Goal: Information Seeking & Learning: Find specific fact

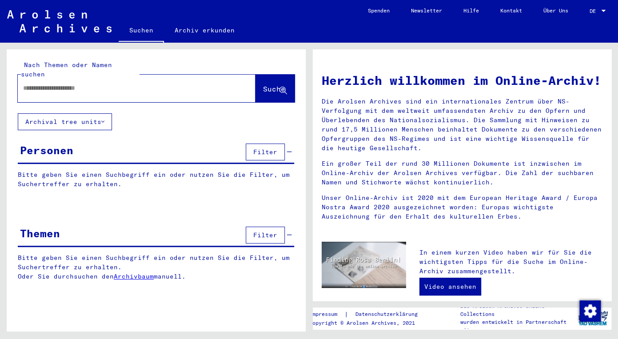
click at [49, 84] on input "text" at bounding box center [126, 88] width 206 height 9
paste input "********"
type input "********"
click at [263, 84] on span "Suche" at bounding box center [274, 88] width 22 height 9
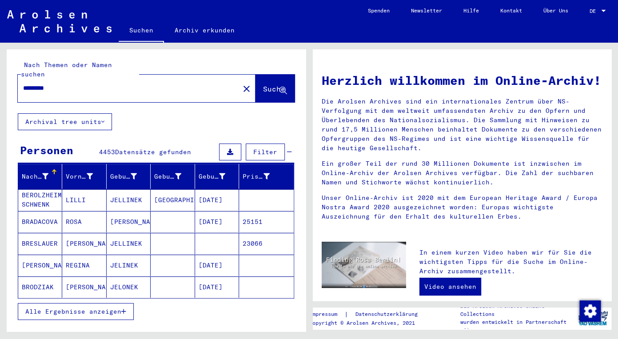
click at [118, 84] on input "********" at bounding box center [126, 88] width 206 height 9
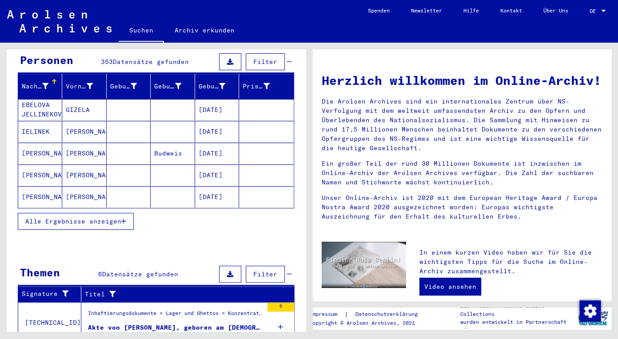
scroll to position [95, 0]
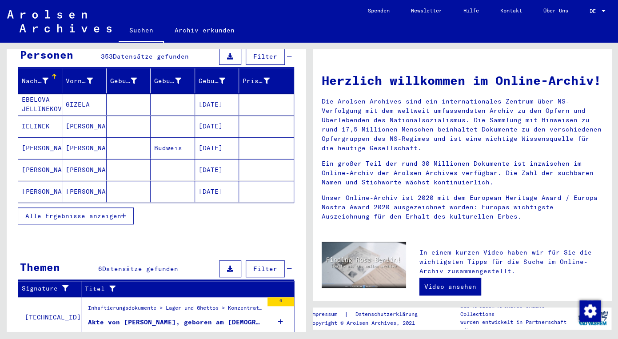
click at [60, 212] on span "Alle Ergebnisse anzeigen" at bounding box center [73, 216] width 96 height 8
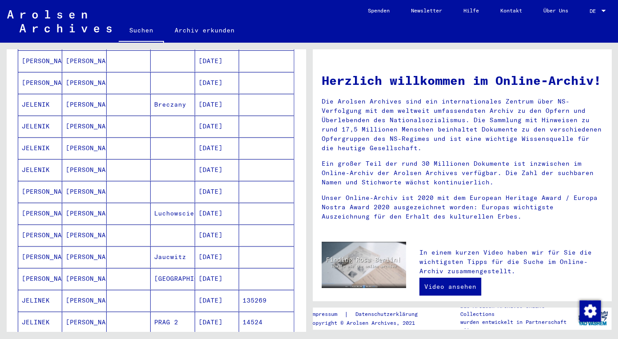
scroll to position [0, 0]
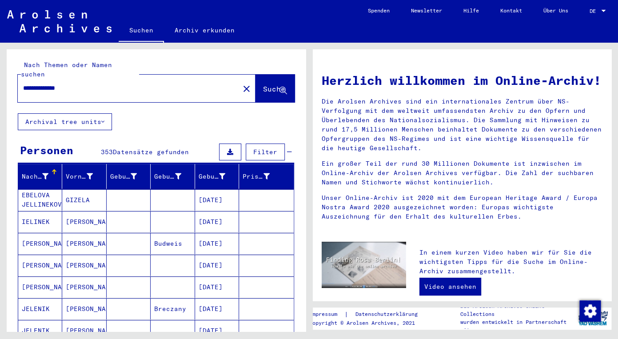
click at [116, 84] on input "**********" at bounding box center [126, 88] width 206 height 9
type input "**********"
click at [263, 84] on span "Suche" at bounding box center [274, 88] width 22 height 9
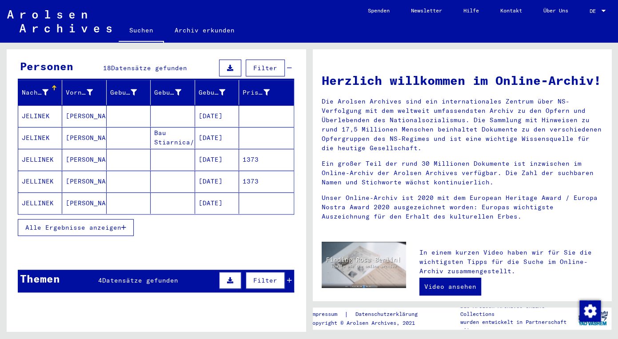
scroll to position [86, 0]
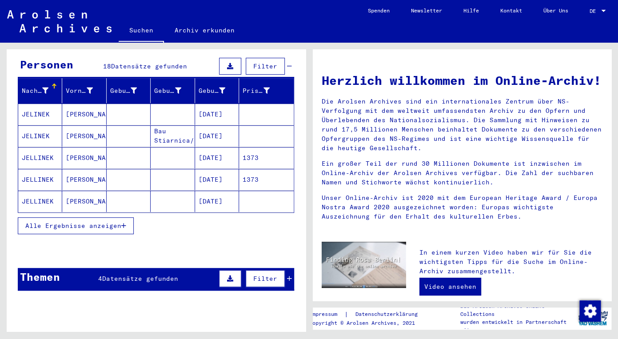
click at [75, 222] on span "Alle Ergebnisse anzeigen" at bounding box center [73, 226] width 96 height 8
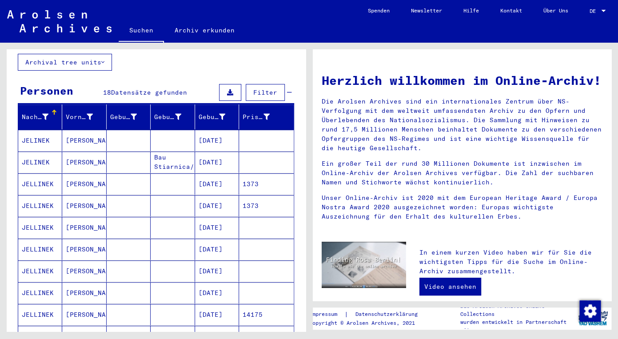
scroll to position [56, 0]
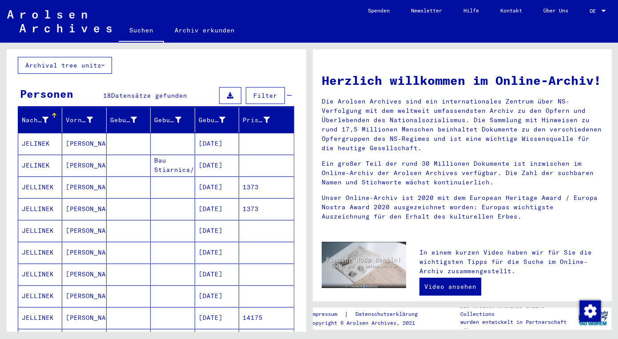
click at [179, 58] on div "**********" at bounding box center [156, 314] width 299 height 642
click at [45, 176] on mat-cell "JELLINEK" at bounding box center [40, 186] width 44 height 21
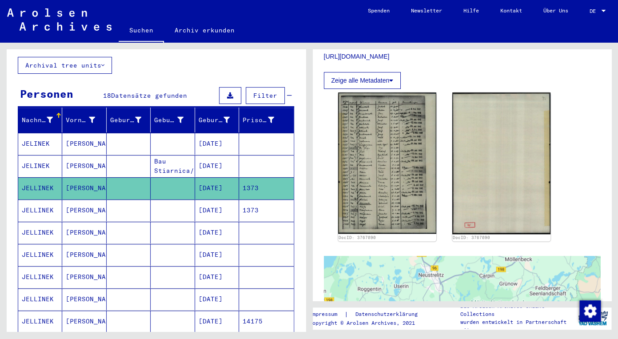
scroll to position [248, 0]
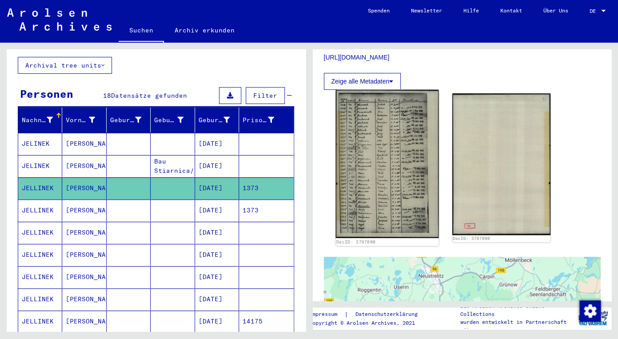
click at [372, 139] on img at bounding box center [386, 164] width 103 height 148
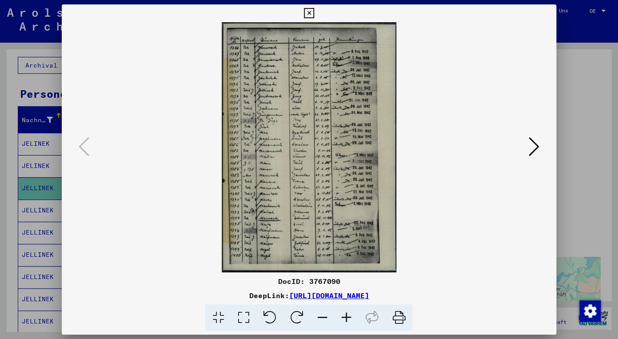
click at [345, 315] on icon at bounding box center [346, 317] width 24 height 27
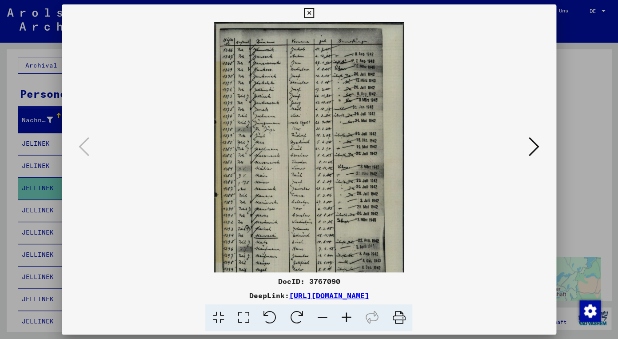
click at [345, 315] on icon at bounding box center [346, 317] width 24 height 27
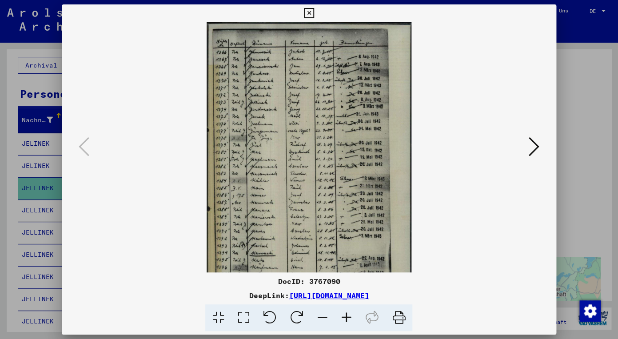
click at [345, 315] on icon at bounding box center [346, 317] width 24 height 27
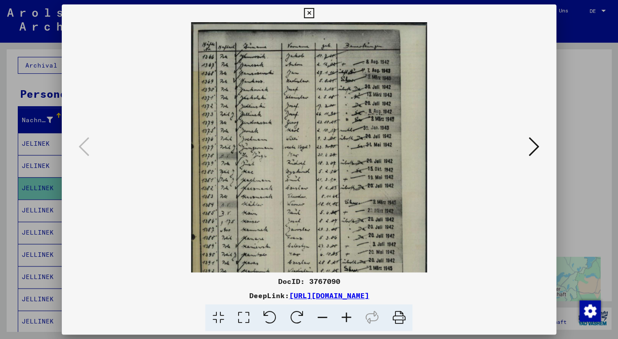
click at [345, 315] on icon at bounding box center [346, 317] width 24 height 27
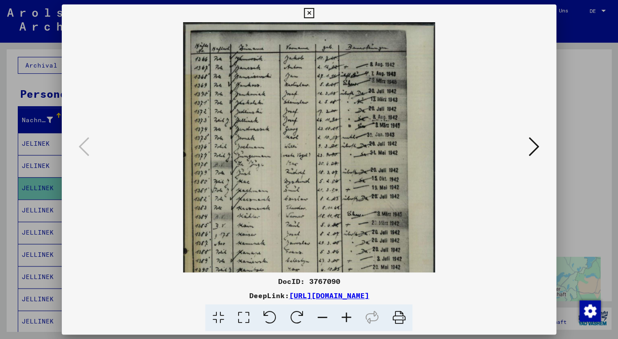
click at [345, 315] on icon at bounding box center [346, 317] width 24 height 27
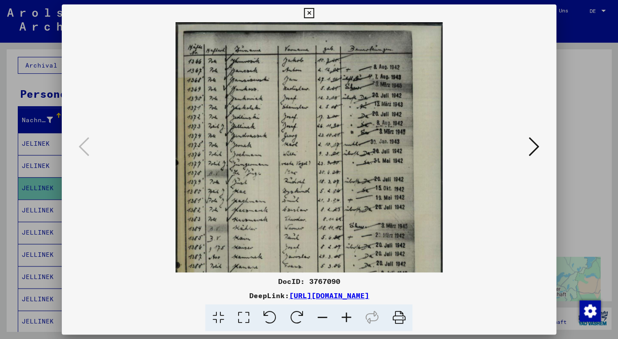
click at [345, 315] on icon at bounding box center [346, 317] width 24 height 27
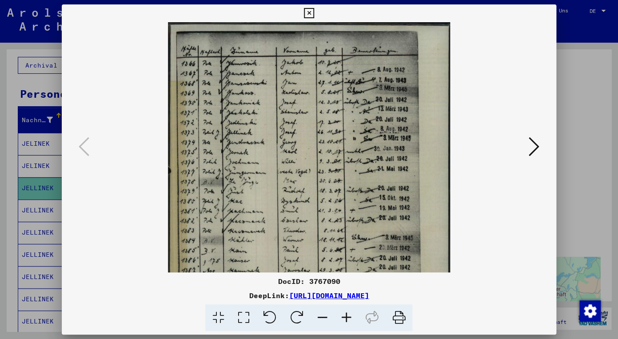
click at [346, 313] on icon at bounding box center [346, 317] width 24 height 27
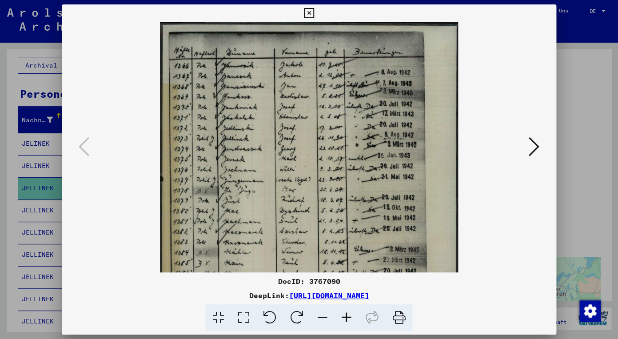
click at [346, 313] on icon at bounding box center [346, 317] width 24 height 27
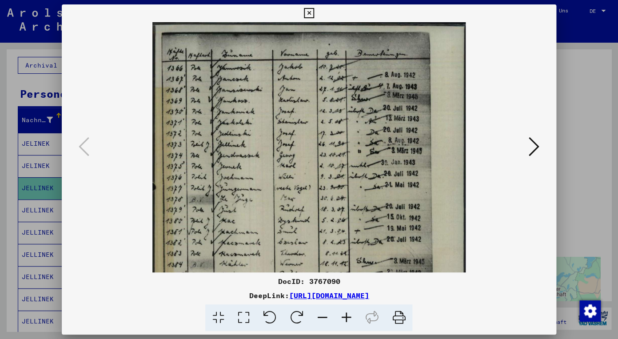
click at [346, 313] on icon at bounding box center [346, 317] width 24 height 27
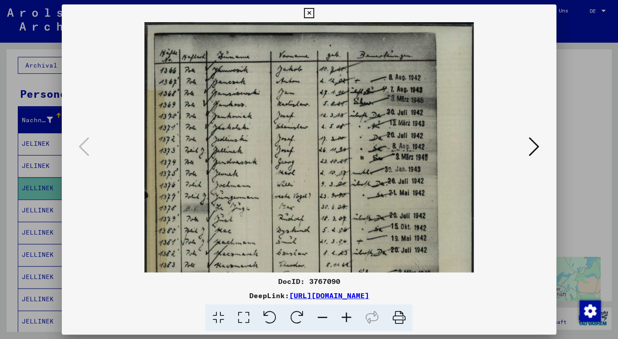
click at [346, 313] on icon at bounding box center [346, 317] width 24 height 27
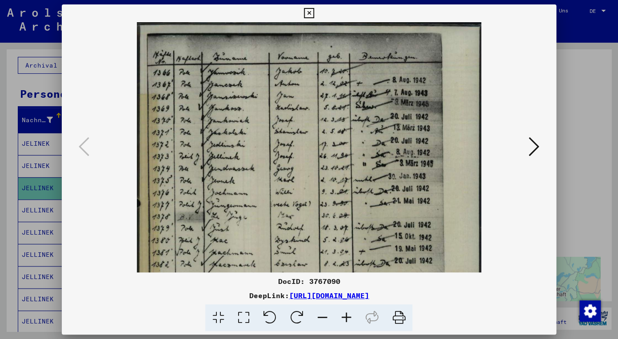
click at [346, 313] on icon at bounding box center [346, 317] width 24 height 27
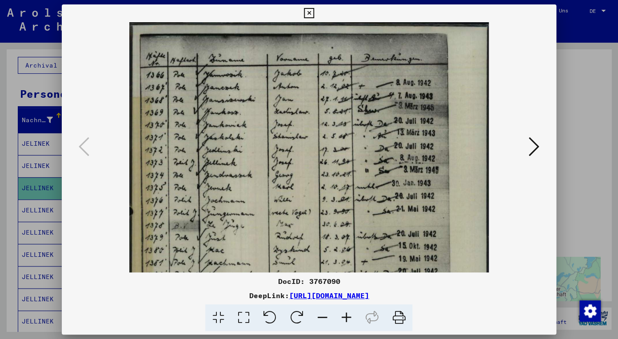
click at [346, 313] on icon at bounding box center [346, 317] width 24 height 27
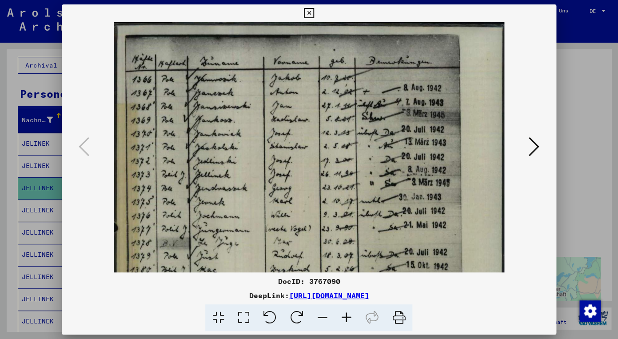
click at [346, 313] on icon at bounding box center [346, 317] width 24 height 27
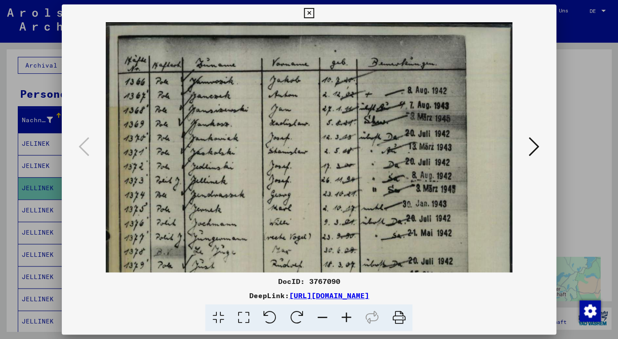
drag, startPoint x: 346, startPoint y: 313, endPoint x: 287, endPoint y: 231, distance: 100.9
click at [346, 313] on icon at bounding box center [346, 317] width 24 height 27
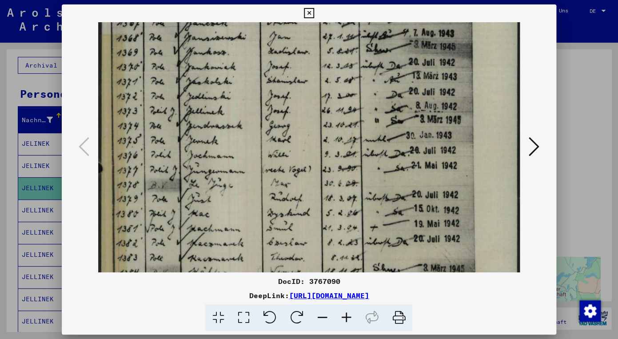
drag, startPoint x: 253, startPoint y: 193, endPoint x: 243, endPoint y: 118, distance: 75.7
click at [243, 118] on img at bounding box center [309, 249] width 422 height 605
click at [532, 146] on icon at bounding box center [534, 146] width 11 height 21
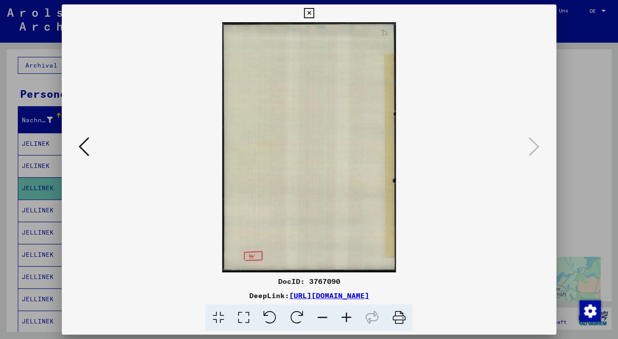
scroll to position [0, 0]
click at [314, 15] on icon at bounding box center [309, 13] width 10 height 11
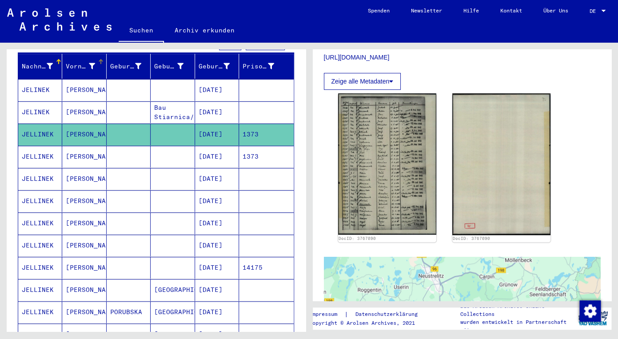
scroll to position [111, 0]
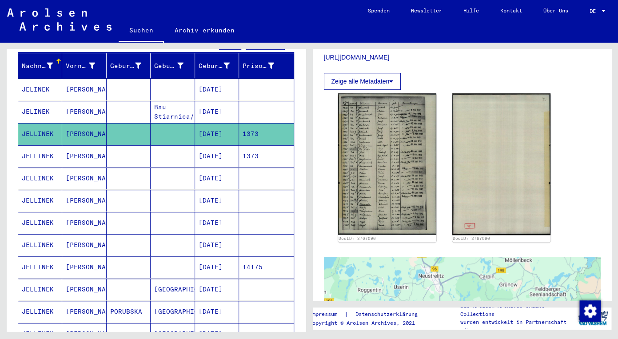
click at [69, 145] on mat-cell "[PERSON_NAME]" at bounding box center [84, 156] width 44 height 22
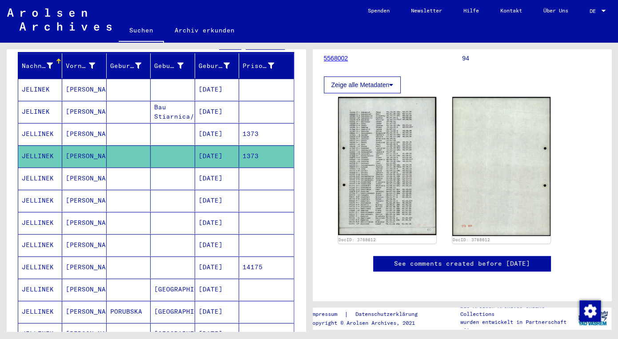
scroll to position [134, 0]
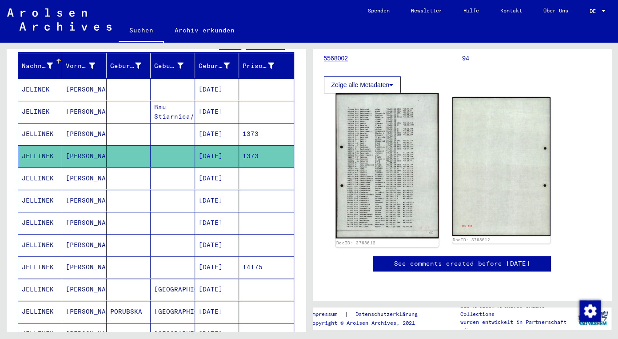
click at [366, 140] on img at bounding box center [386, 165] width 103 height 145
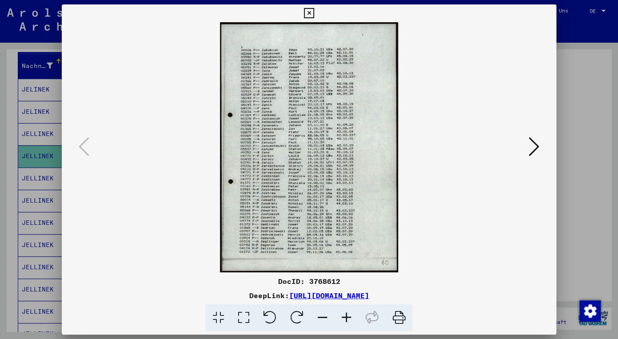
click at [346, 314] on icon at bounding box center [346, 317] width 24 height 27
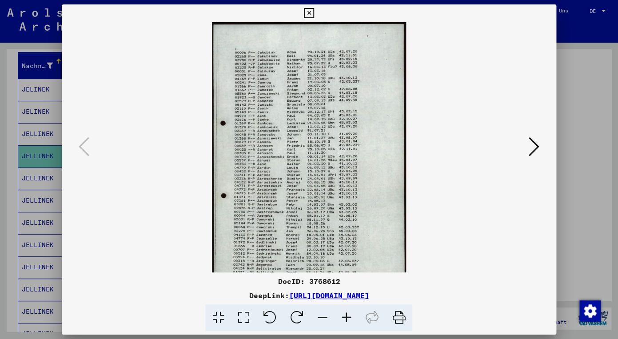
click at [346, 314] on icon at bounding box center [346, 317] width 24 height 27
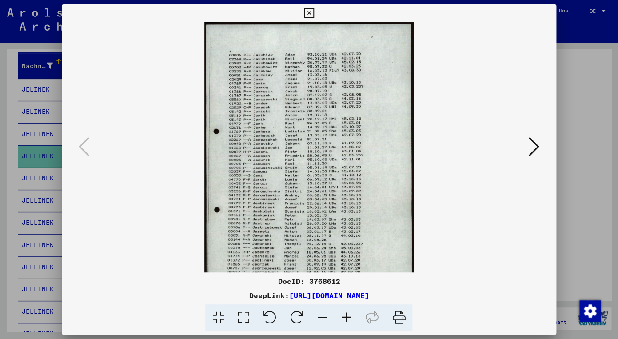
click at [346, 314] on icon at bounding box center [346, 317] width 24 height 27
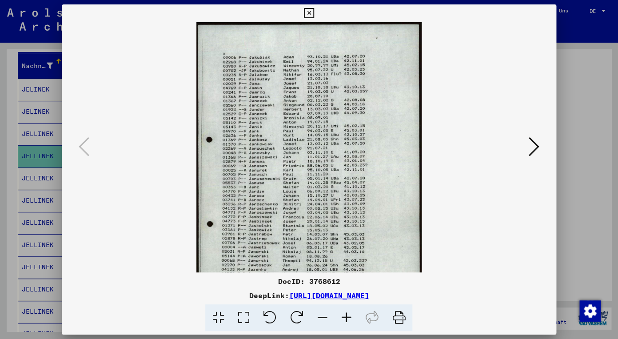
click at [346, 314] on icon at bounding box center [346, 317] width 24 height 27
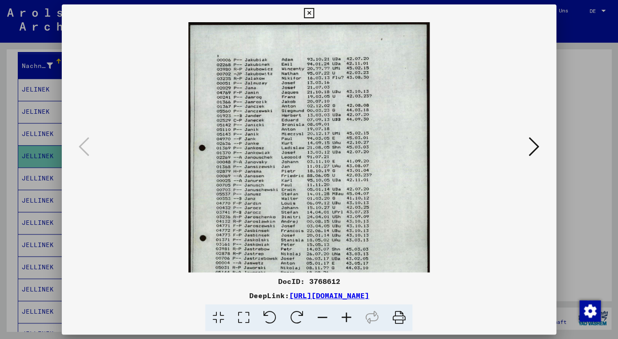
click at [346, 314] on icon at bounding box center [346, 317] width 24 height 27
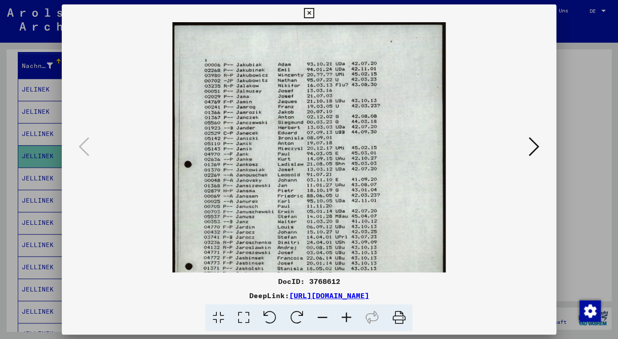
click at [346, 314] on icon at bounding box center [346, 317] width 24 height 27
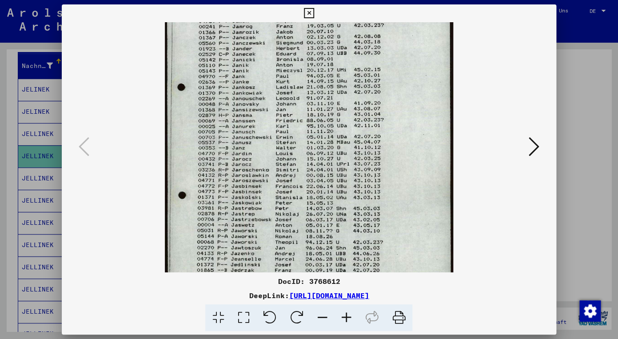
scroll to position [91, 0]
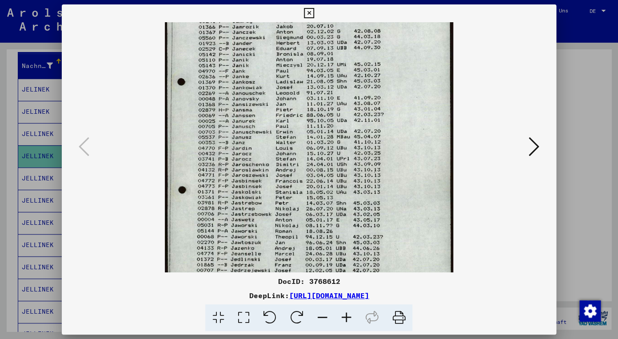
drag, startPoint x: 272, startPoint y: 187, endPoint x: 264, endPoint y: 96, distance: 91.0
click at [264, 96] on img at bounding box center [309, 135] width 289 height 406
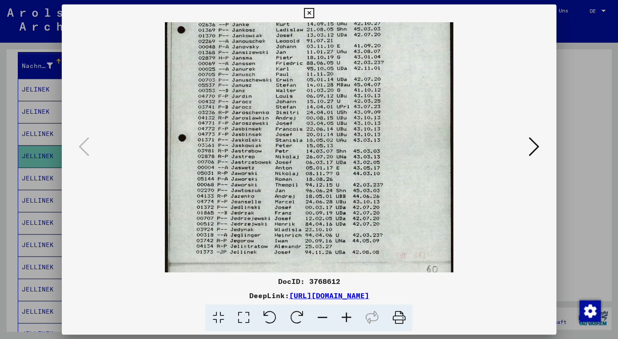
scroll to position [155, 0]
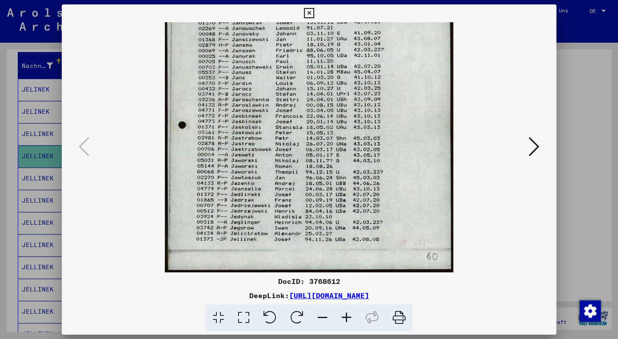
drag, startPoint x: 274, startPoint y: 212, endPoint x: 264, endPoint y: 101, distance: 111.9
click at [264, 101] on img at bounding box center [309, 70] width 289 height 406
click at [314, 14] on icon at bounding box center [309, 13] width 10 height 11
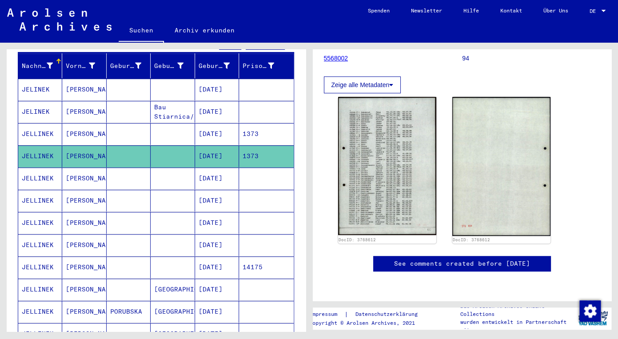
click at [31, 167] on mat-cell "JELLINEK" at bounding box center [40, 178] width 44 height 22
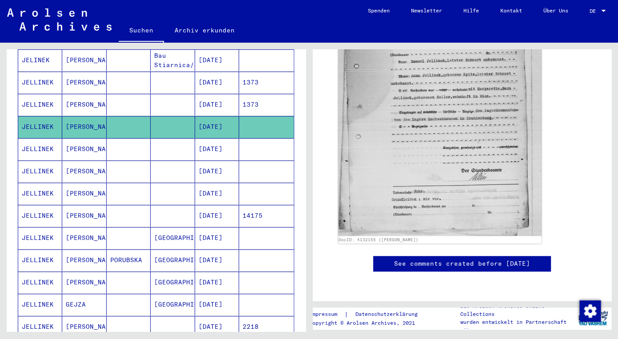
scroll to position [219, 0]
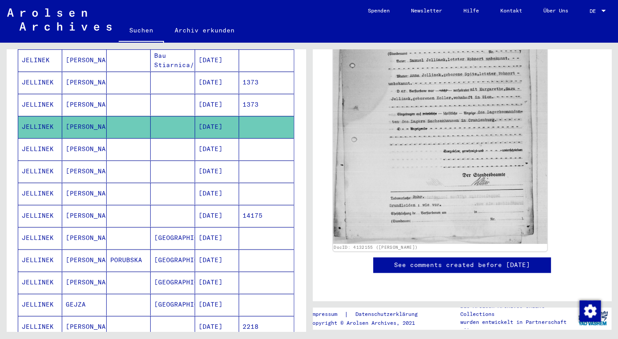
click at [415, 119] on img at bounding box center [440, 104] width 214 height 280
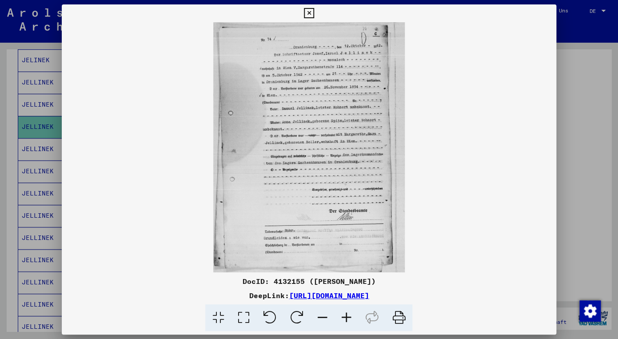
click at [344, 313] on icon at bounding box center [346, 317] width 24 height 27
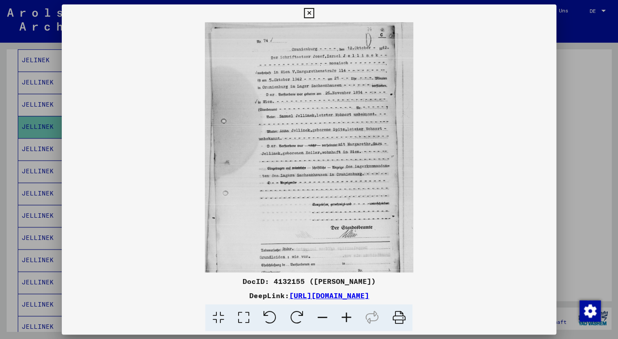
click at [344, 313] on icon at bounding box center [346, 317] width 24 height 27
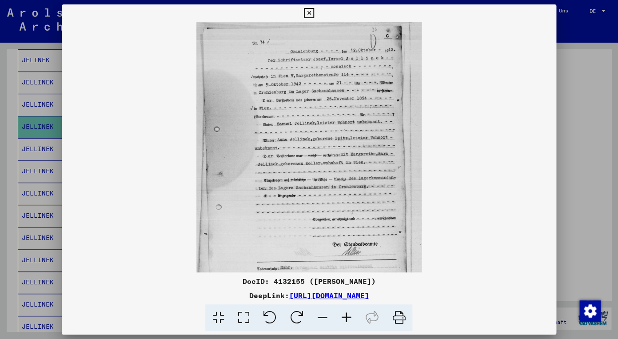
click at [344, 313] on icon at bounding box center [346, 317] width 24 height 27
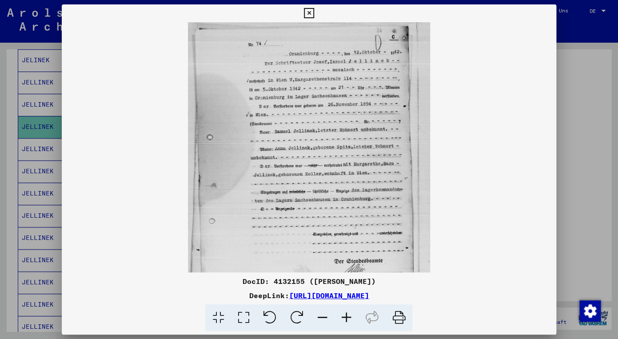
click at [344, 313] on icon at bounding box center [346, 317] width 24 height 27
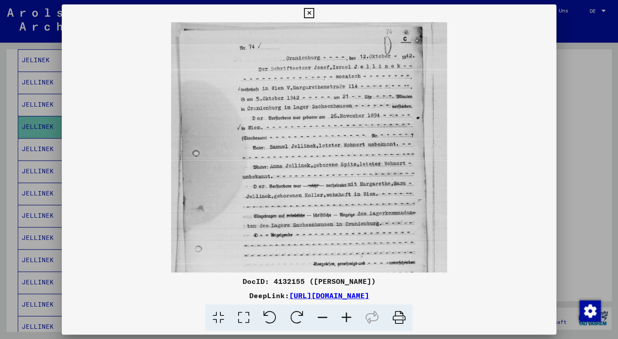
click at [344, 313] on icon at bounding box center [346, 317] width 24 height 27
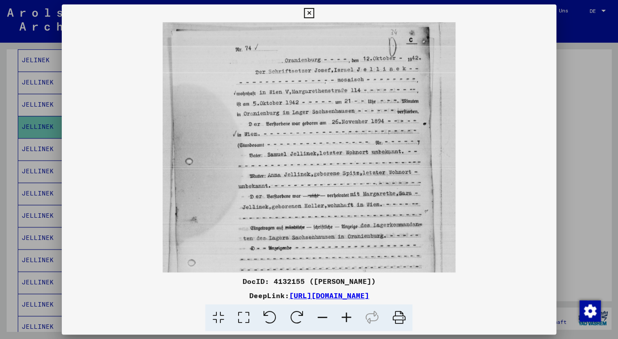
click at [344, 313] on icon at bounding box center [346, 317] width 24 height 27
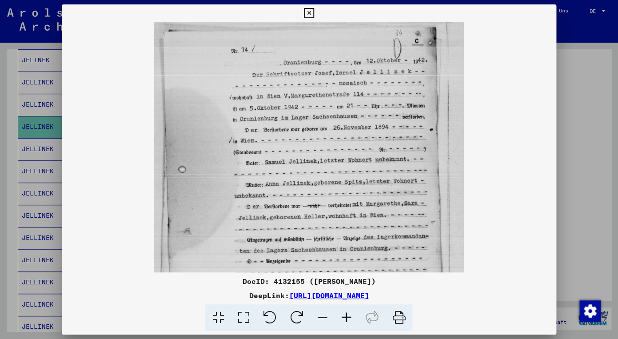
click at [344, 313] on icon at bounding box center [346, 317] width 24 height 27
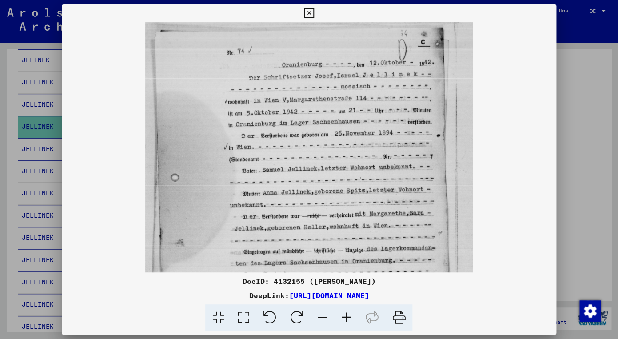
click at [344, 313] on icon at bounding box center [346, 317] width 24 height 27
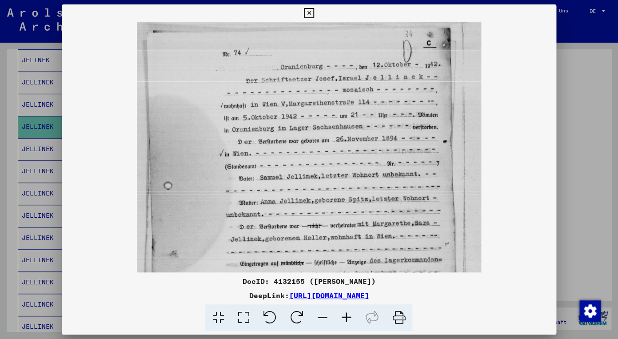
click at [344, 313] on icon at bounding box center [346, 317] width 24 height 27
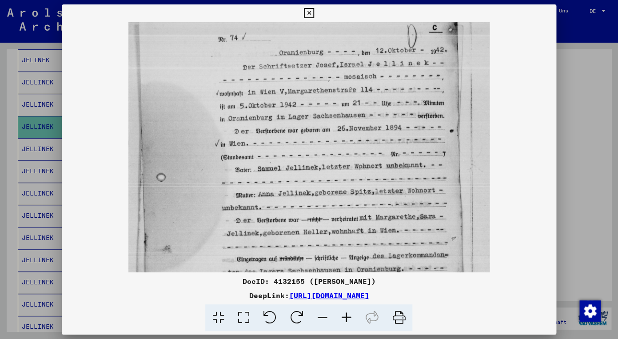
scroll to position [17, 0]
drag, startPoint x: 330, startPoint y: 160, endPoint x: 255, endPoint y: 143, distance: 76.9
click at [255, 143] on img at bounding box center [308, 241] width 361 height 472
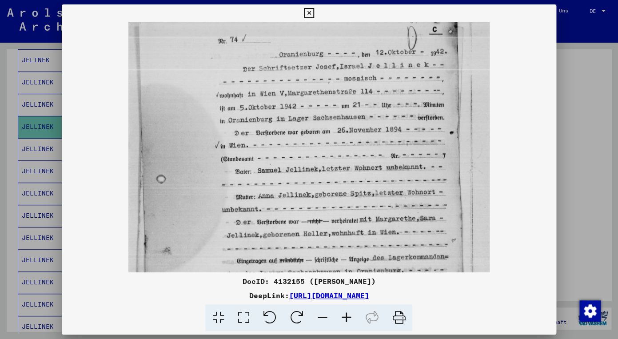
drag, startPoint x: 324, startPoint y: 102, endPoint x: 286, endPoint y: 105, distance: 37.8
click at [286, 105] on img at bounding box center [308, 244] width 361 height 472
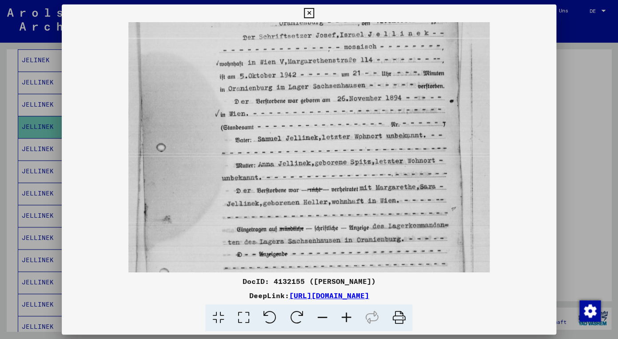
scroll to position [47, 0]
drag, startPoint x: 267, startPoint y: 172, endPoint x: 263, endPoint y: 139, distance: 32.8
click at [263, 139] on img at bounding box center [308, 212] width 361 height 472
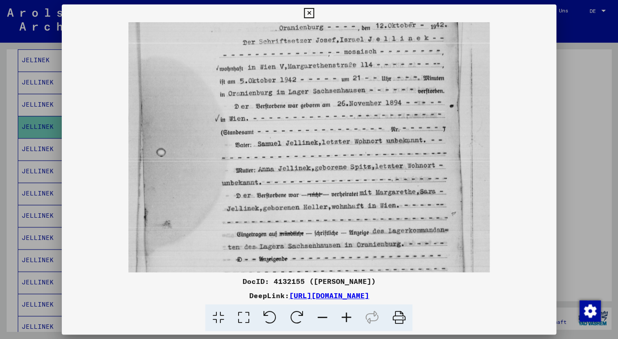
drag, startPoint x: 275, startPoint y: 186, endPoint x: 267, endPoint y: 191, distance: 9.6
click at [267, 191] on img at bounding box center [308, 217] width 361 height 472
click at [314, 13] on icon at bounding box center [309, 13] width 10 height 11
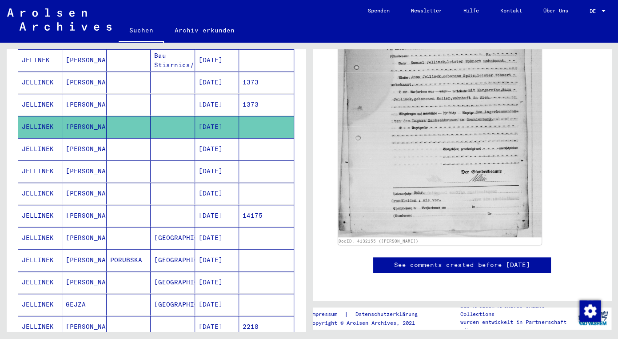
click at [33, 138] on mat-cell "JELLINEK" at bounding box center [40, 149] width 44 height 22
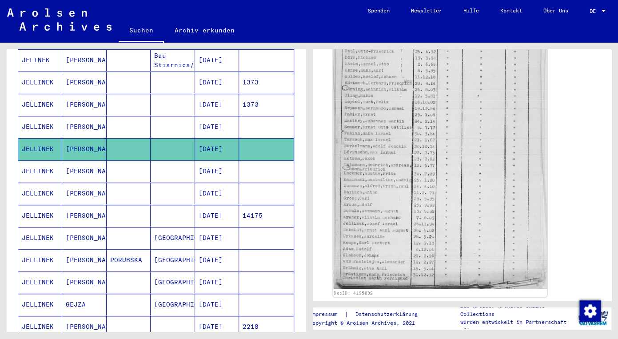
scroll to position [322, 0]
click at [403, 131] on img at bounding box center [440, 128] width 214 height 325
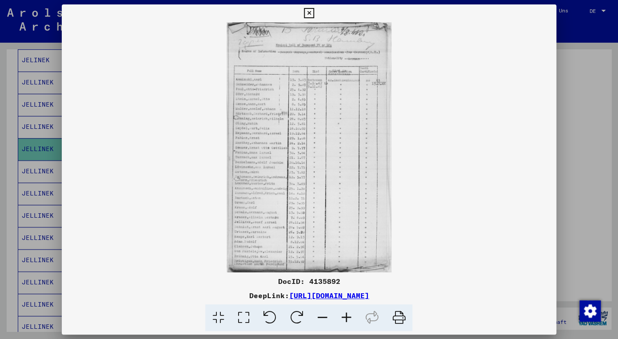
click at [347, 314] on icon at bounding box center [346, 317] width 24 height 27
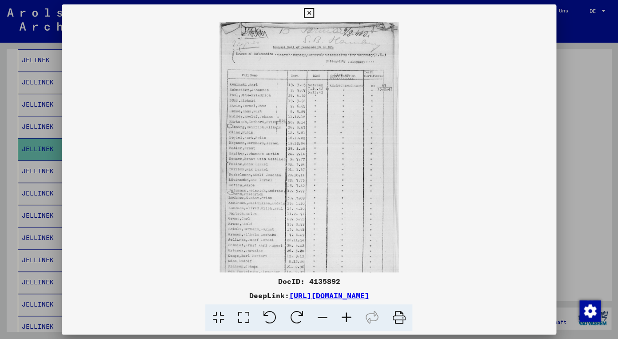
click at [347, 314] on icon at bounding box center [346, 317] width 24 height 27
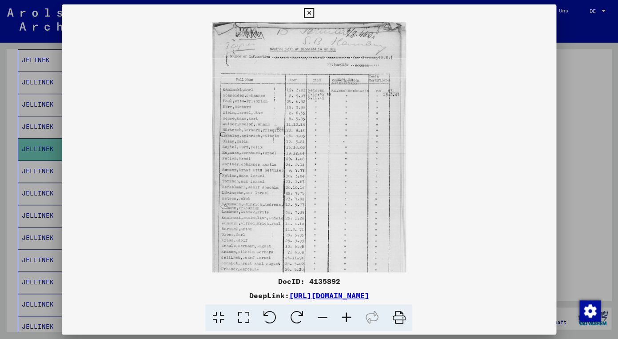
click at [347, 314] on icon at bounding box center [346, 317] width 24 height 27
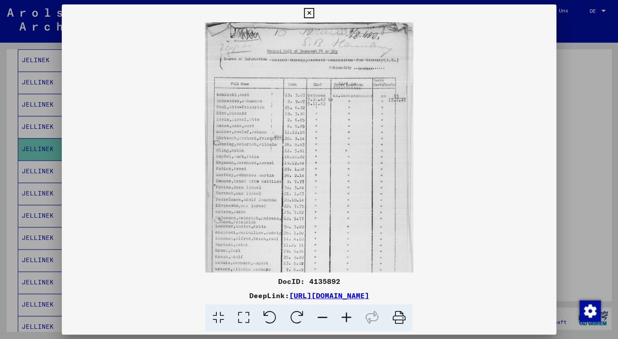
click at [347, 314] on icon at bounding box center [346, 317] width 24 height 27
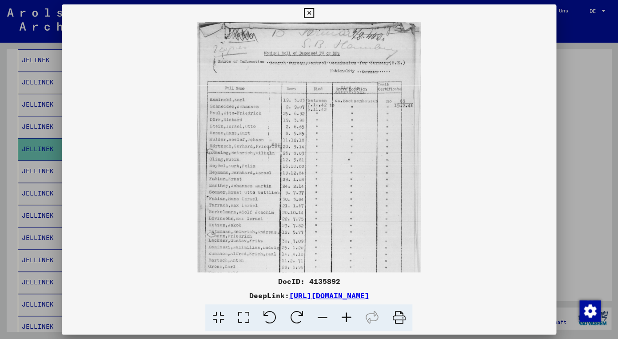
click at [347, 314] on icon at bounding box center [346, 317] width 24 height 27
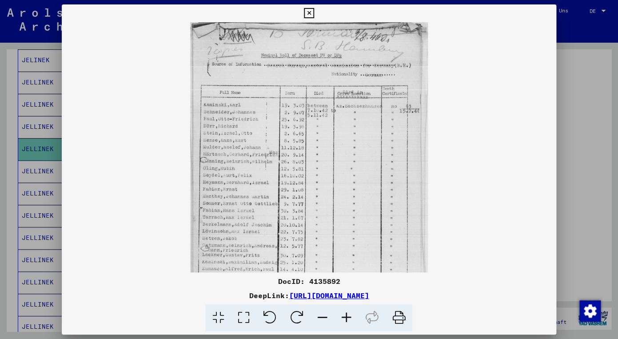
click at [347, 314] on icon at bounding box center [346, 317] width 24 height 27
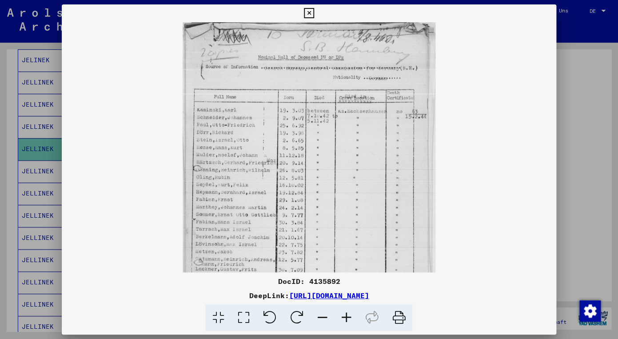
click at [347, 314] on icon at bounding box center [346, 317] width 24 height 27
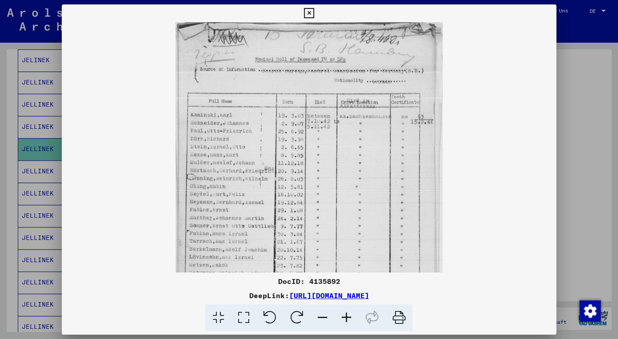
click at [347, 314] on icon at bounding box center [346, 317] width 24 height 27
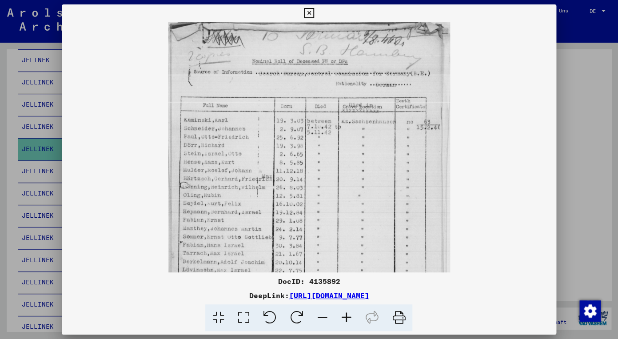
click at [347, 314] on icon at bounding box center [346, 317] width 24 height 27
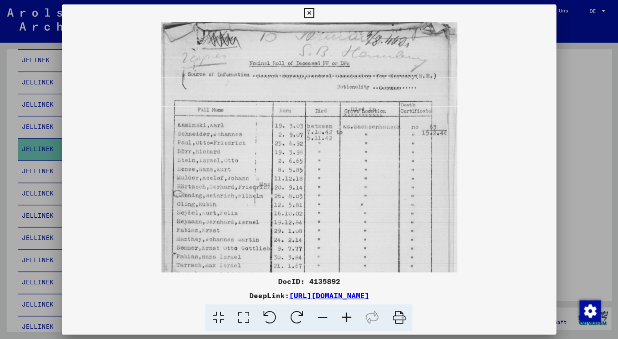
click at [347, 314] on icon at bounding box center [346, 317] width 24 height 27
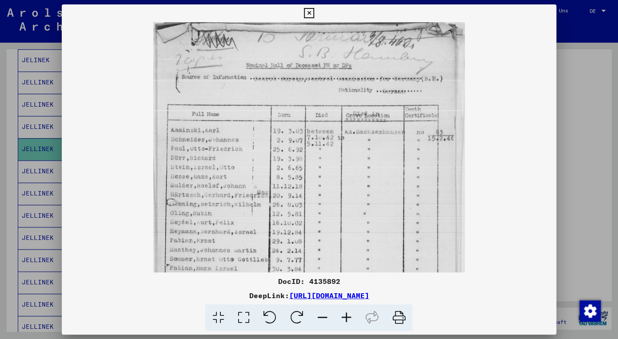
click at [347, 314] on icon at bounding box center [346, 317] width 24 height 27
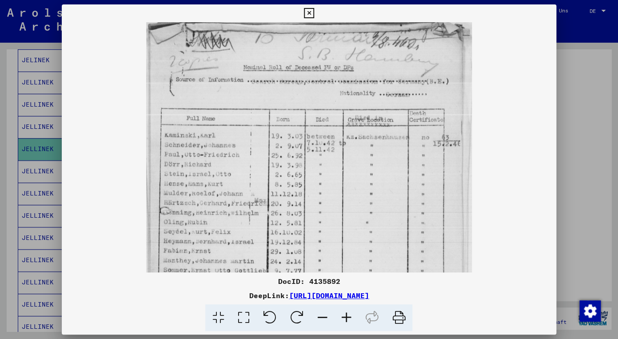
click at [347, 314] on icon at bounding box center [346, 317] width 24 height 27
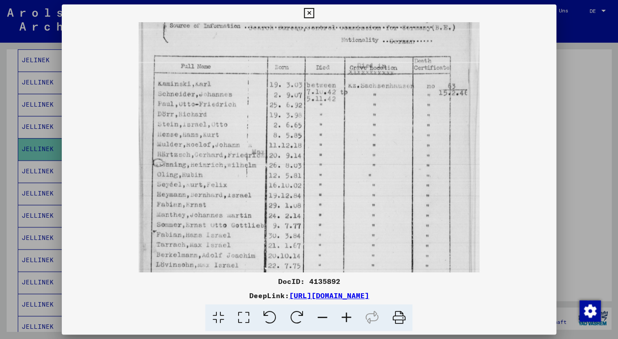
scroll to position [57, 0]
drag, startPoint x: 221, startPoint y: 199, endPoint x: 216, endPoint y: 143, distance: 56.6
click at [216, 143] on img at bounding box center [309, 223] width 340 height 517
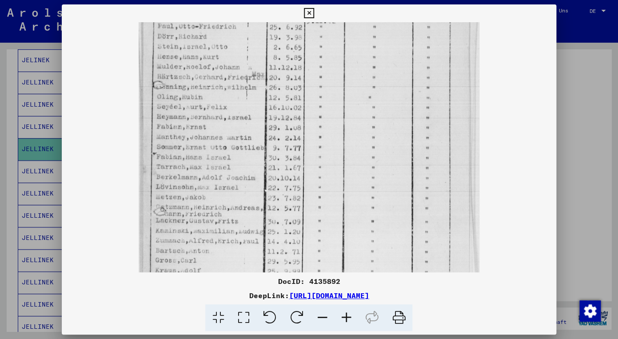
scroll to position [135, 0]
drag, startPoint x: 218, startPoint y: 195, endPoint x: 216, endPoint y: 117, distance: 78.2
click at [216, 116] on img at bounding box center [309, 145] width 340 height 517
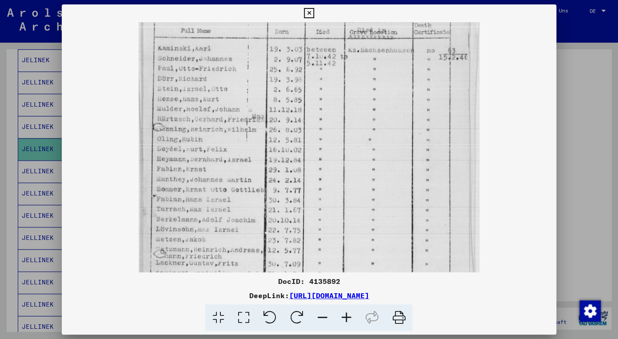
scroll to position [92, 0]
drag, startPoint x: 199, startPoint y: 88, endPoint x: 194, endPoint y: 131, distance: 43.4
click at [194, 131] on img at bounding box center [309, 188] width 340 height 517
click at [314, 13] on icon at bounding box center [309, 13] width 10 height 11
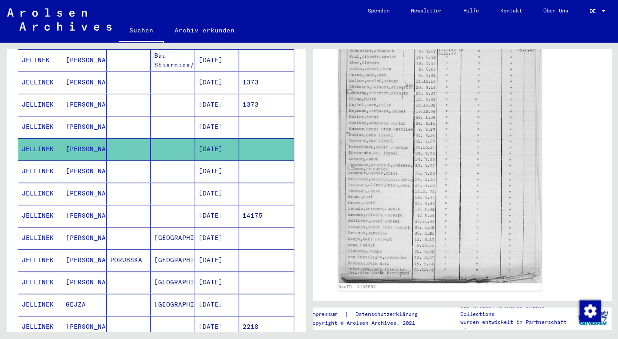
click at [27, 160] on mat-cell "JELLINEK" at bounding box center [40, 171] width 44 height 22
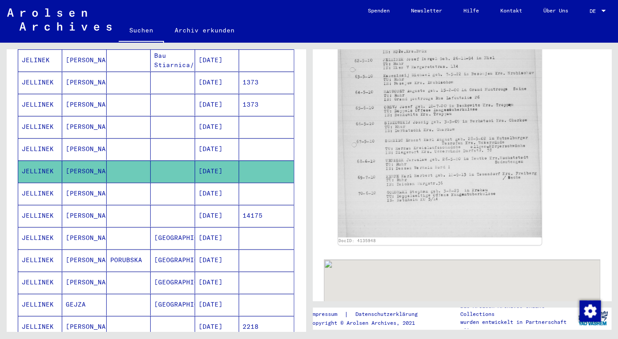
scroll to position [338, 0]
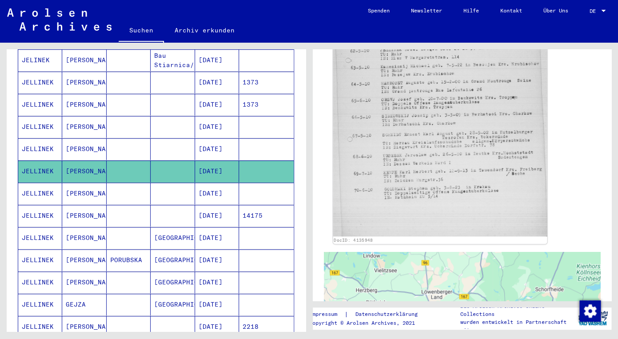
click at [402, 130] on img at bounding box center [440, 93] width 214 height 286
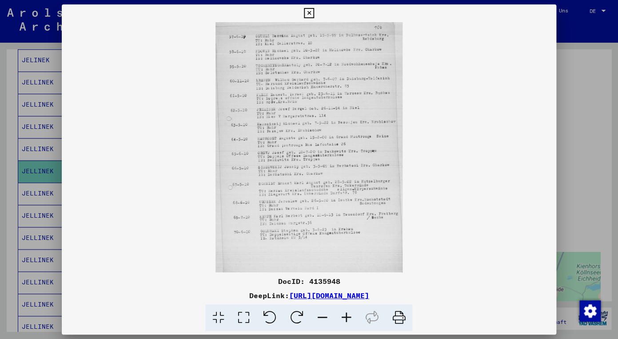
click at [345, 315] on icon at bounding box center [346, 317] width 24 height 27
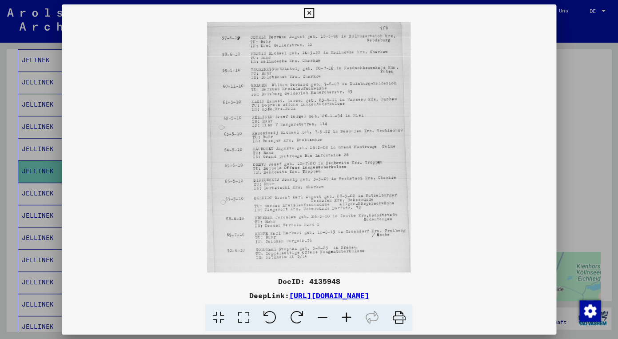
click at [345, 315] on icon at bounding box center [346, 317] width 24 height 27
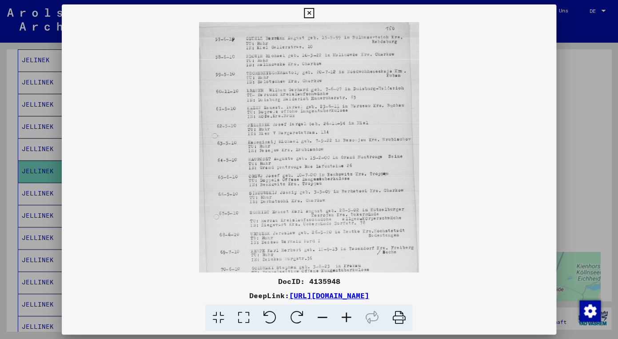
click at [345, 315] on icon at bounding box center [346, 317] width 24 height 27
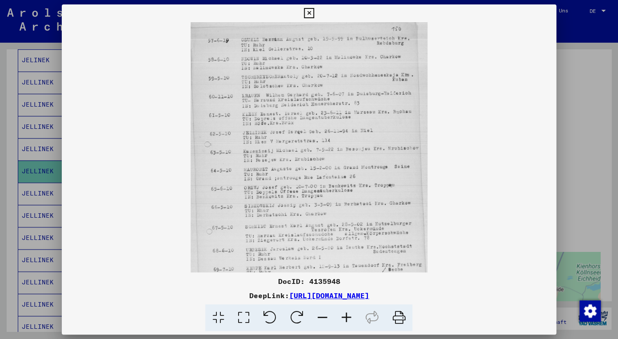
click at [345, 315] on icon at bounding box center [346, 317] width 24 height 27
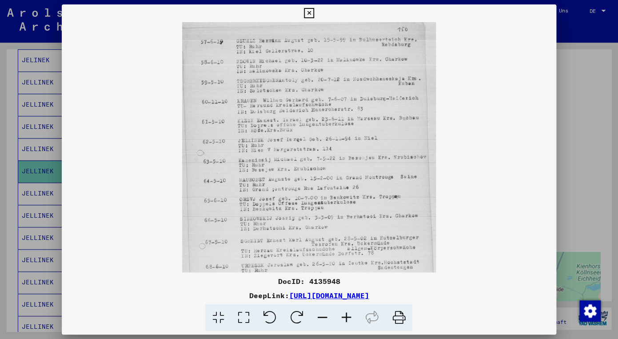
click at [345, 315] on icon at bounding box center [346, 317] width 24 height 27
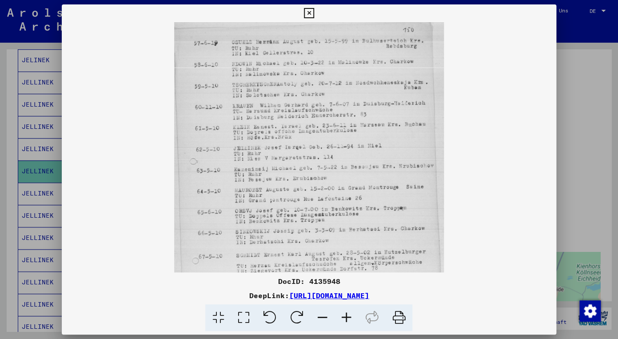
click at [345, 315] on icon at bounding box center [346, 317] width 24 height 27
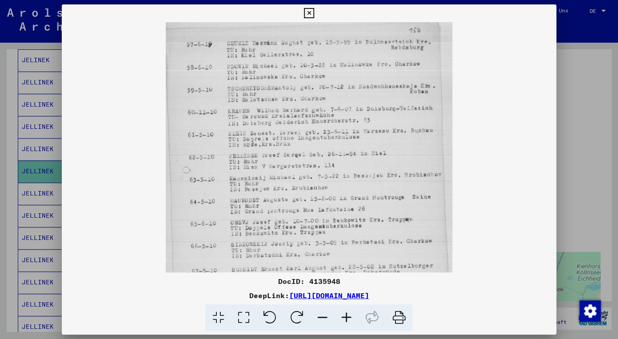
click at [345, 315] on icon at bounding box center [346, 317] width 24 height 27
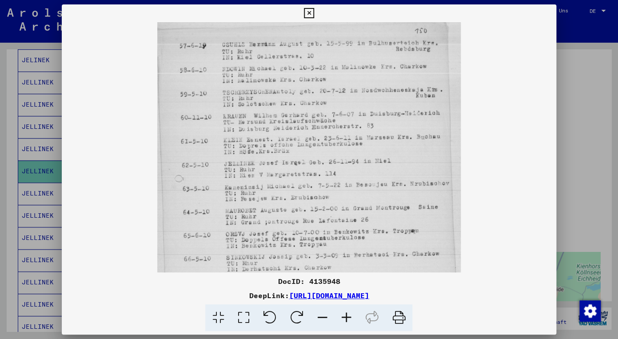
click at [345, 315] on icon at bounding box center [346, 317] width 24 height 27
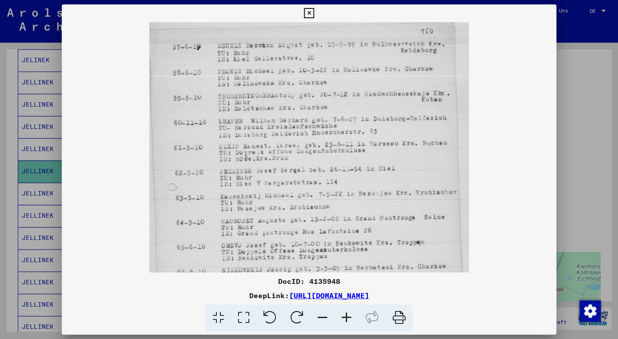
click at [345, 315] on icon at bounding box center [346, 317] width 24 height 27
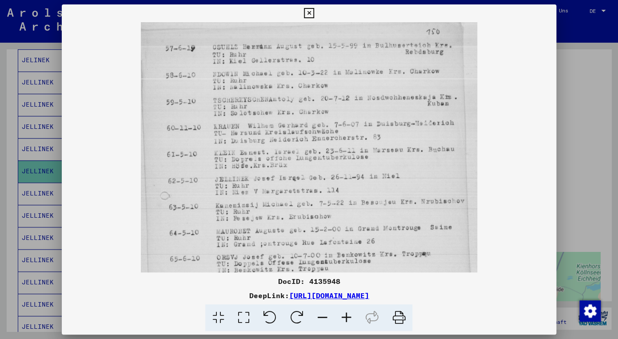
click at [345, 315] on icon at bounding box center [346, 317] width 24 height 27
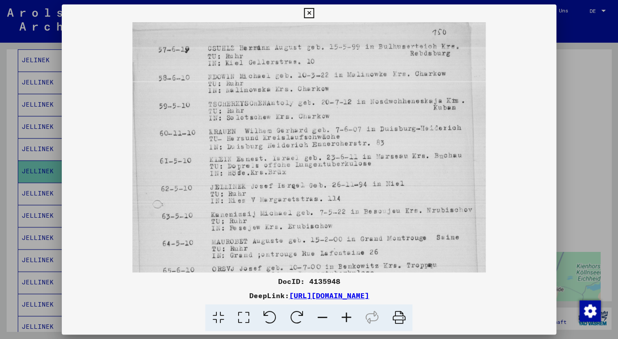
click at [345, 315] on icon at bounding box center [346, 317] width 24 height 27
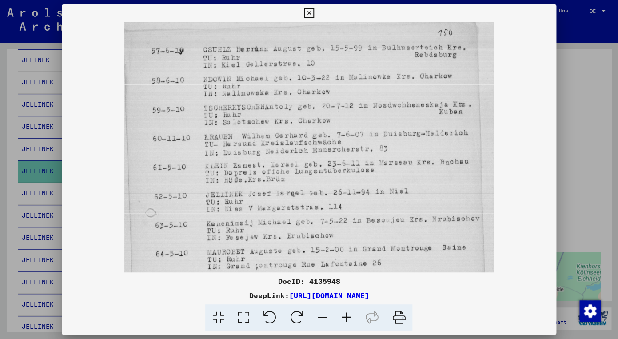
click at [345, 315] on icon at bounding box center [346, 317] width 24 height 27
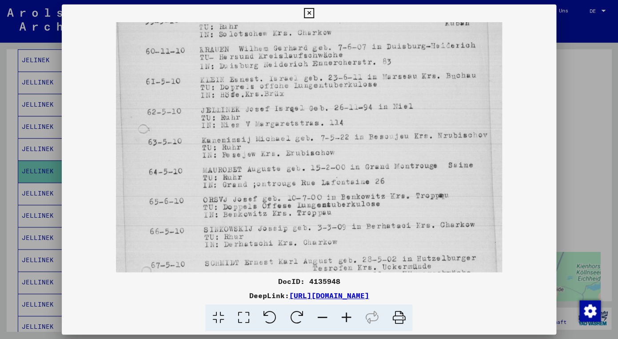
drag, startPoint x: 242, startPoint y: 167, endPoint x: 231, endPoint y: 76, distance: 92.1
click at [231, 76] on img at bounding box center [309, 188] width 386 height 517
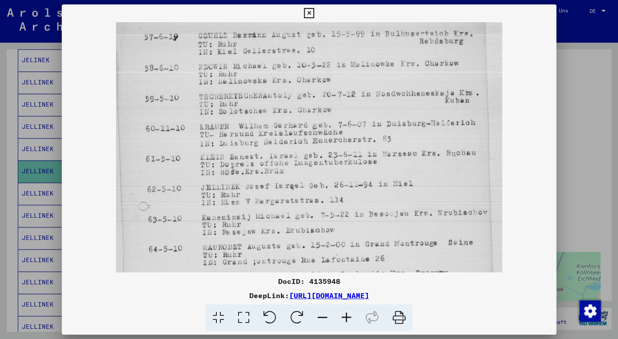
scroll to position [0, 0]
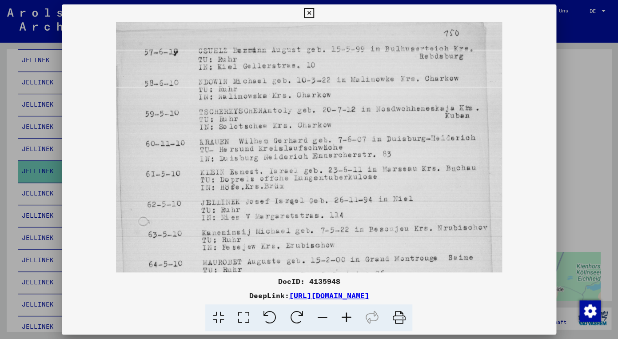
drag, startPoint x: 304, startPoint y: 89, endPoint x: 304, endPoint y: 182, distance: 93.3
click at [304, 182] on img at bounding box center [309, 280] width 386 height 517
drag, startPoint x: 290, startPoint y: 94, endPoint x: 285, endPoint y: 112, distance: 18.7
click at [285, 112] on img at bounding box center [309, 279] width 386 height 517
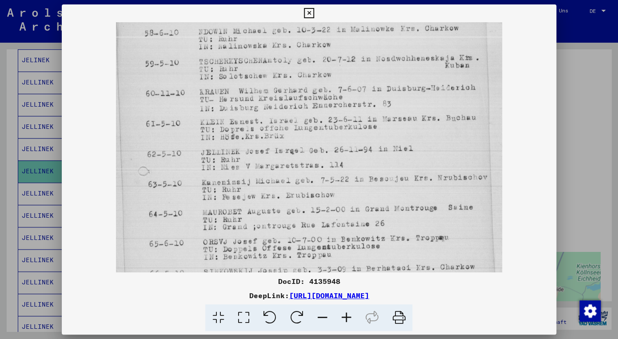
scroll to position [49, 0]
drag, startPoint x: 273, startPoint y: 152, endPoint x: 268, endPoint y: 104, distance: 48.2
click at [268, 104] on img at bounding box center [309, 231] width 386 height 517
click at [346, 318] on icon at bounding box center [346, 317] width 24 height 27
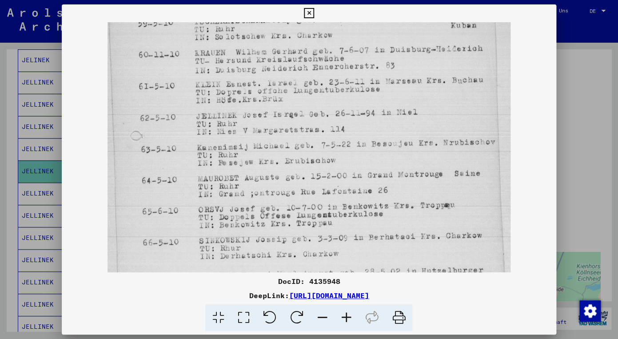
scroll to position [95, 0]
drag, startPoint x: 262, startPoint y: 167, endPoint x: 255, endPoint y: 120, distance: 46.7
click at [255, 120] on img at bounding box center [308, 196] width 402 height 539
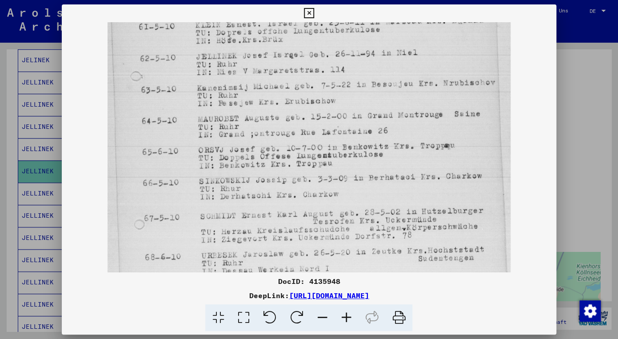
scroll to position [155, 0]
drag, startPoint x: 257, startPoint y: 147, endPoint x: 254, endPoint y: 88, distance: 59.6
click at [254, 88] on img at bounding box center [308, 137] width 402 height 539
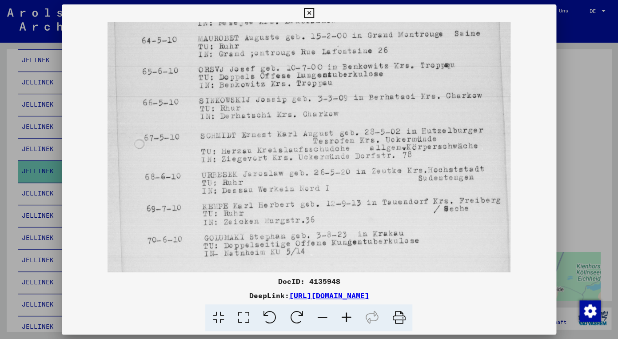
scroll to position [235, 0]
drag, startPoint x: 265, startPoint y: 162, endPoint x: 262, endPoint y: 82, distance: 80.0
click at [262, 82] on img at bounding box center [308, 57] width 402 height 539
click at [314, 13] on icon at bounding box center [309, 13] width 10 height 11
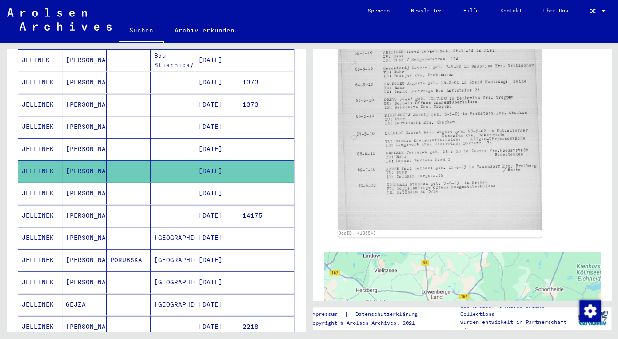
click at [38, 183] on mat-cell "JELLINEK" at bounding box center [40, 194] width 44 height 22
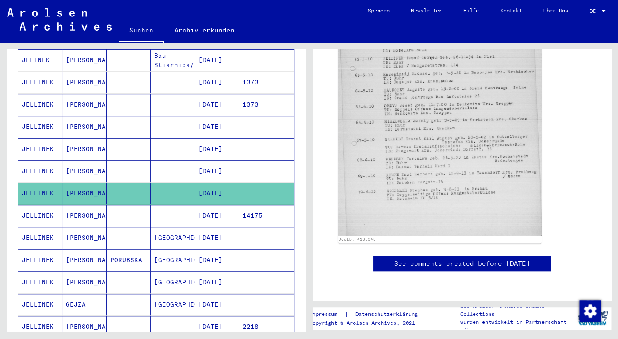
click at [38, 183] on mat-cell "JELLINEK" at bounding box center [40, 194] width 44 height 22
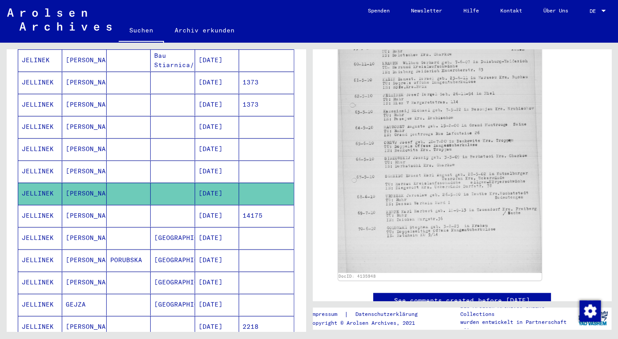
scroll to position [155, 0]
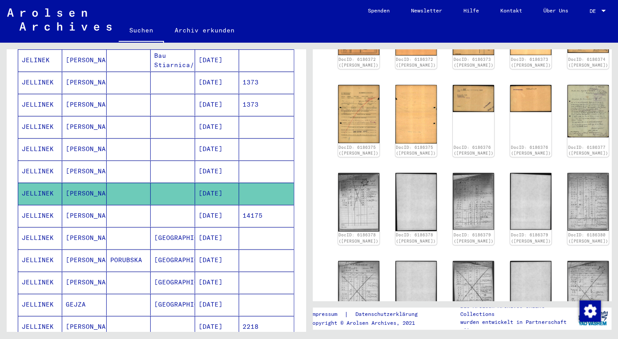
click at [411, 143] on div "DocID: 6186372 ([PERSON_NAME]) DocID: 6186372 ([PERSON_NAME]) DocID: 6186373 ([…" at bounding box center [461, 310] width 255 height 577
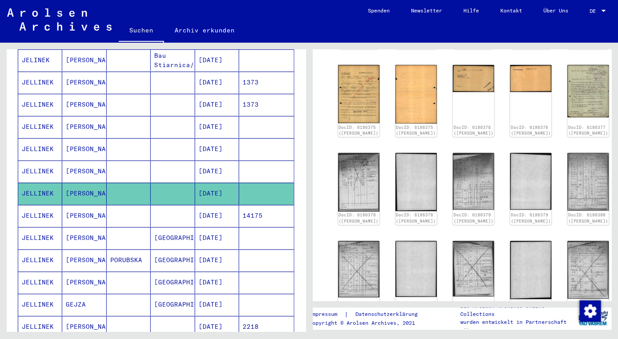
scroll to position [175, 0]
click at [348, 86] on img at bounding box center [359, 93] width 44 height 61
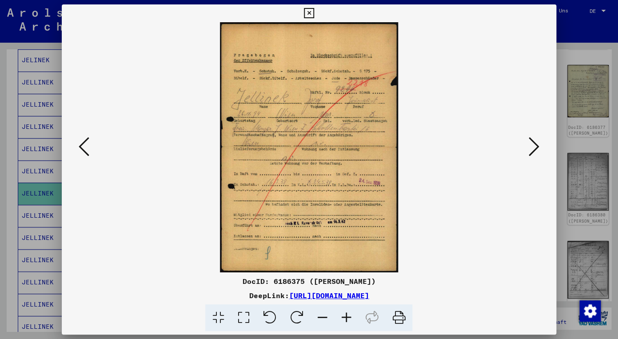
click at [345, 314] on icon at bounding box center [346, 317] width 24 height 27
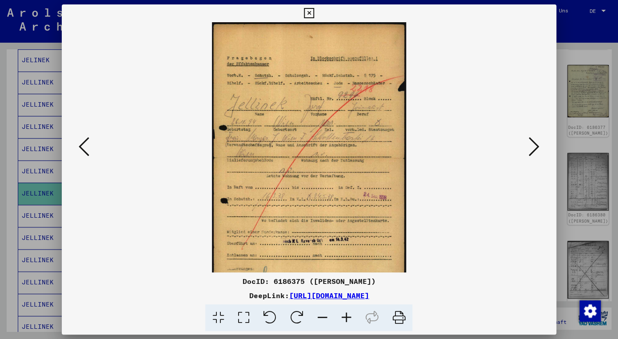
click at [345, 314] on icon at bounding box center [346, 317] width 24 height 27
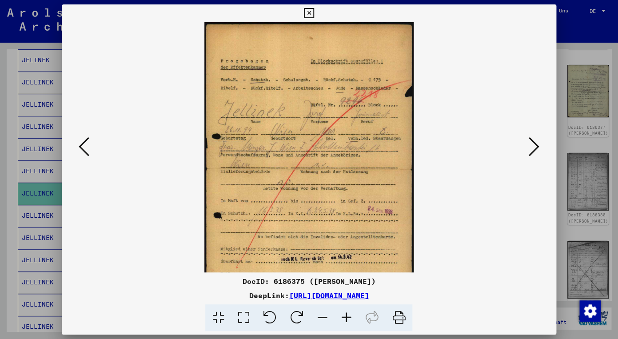
click at [345, 314] on icon at bounding box center [346, 317] width 24 height 27
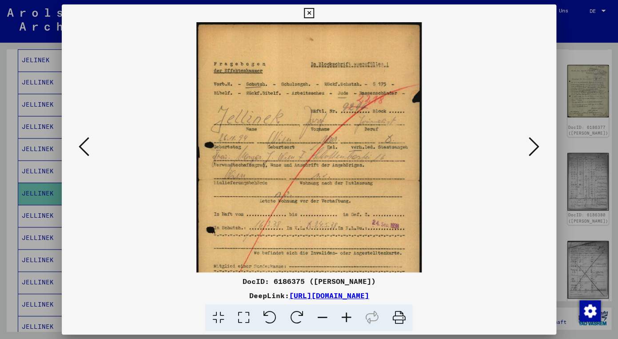
click at [345, 314] on icon at bounding box center [346, 317] width 24 height 27
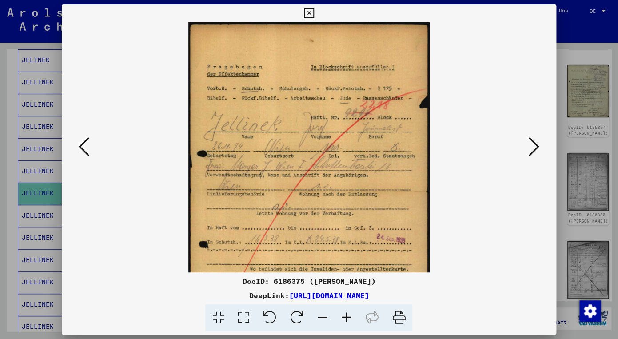
click at [345, 314] on icon at bounding box center [346, 317] width 24 height 27
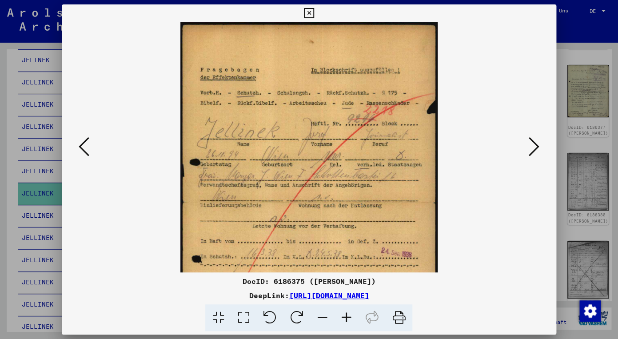
click at [345, 314] on icon at bounding box center [346, 317] width 24 height 27
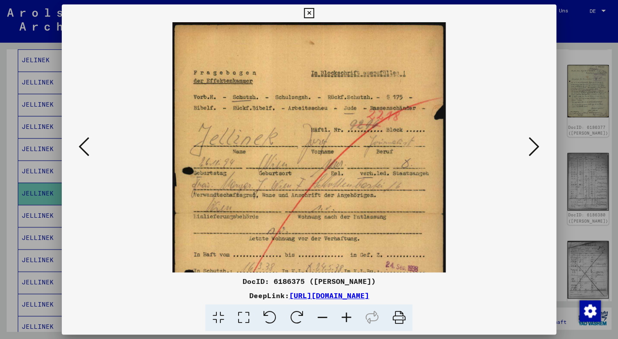
click at [345, 314] on icon at bounding box center [346, 317] width 24 height 27
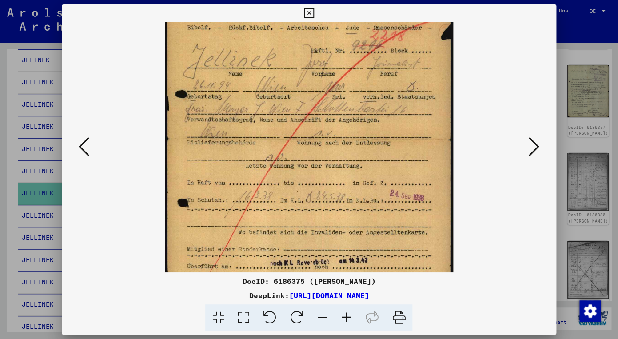
scroll to position [86, 0]
drag, startPoint x: 253, startPoint y: 177, endPoint x: 248, endPoint y: 92, distance: 85.9
click at [248, 92] on img at bounding box center [309, 139] width 289 height 406
click at [345, 315] on icon at bounding box center [346, 317] width 24 height 27
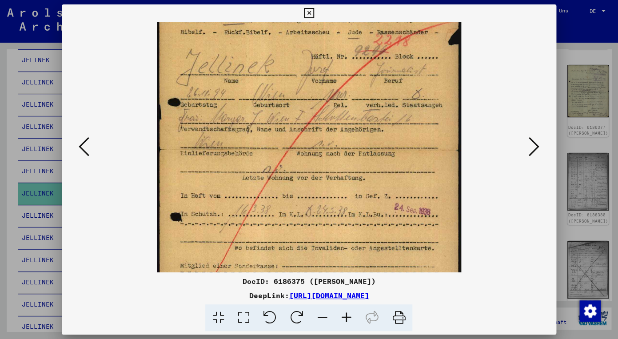
click at [345, 315] on icon at bounding box center [346, 317] width 24 height 27
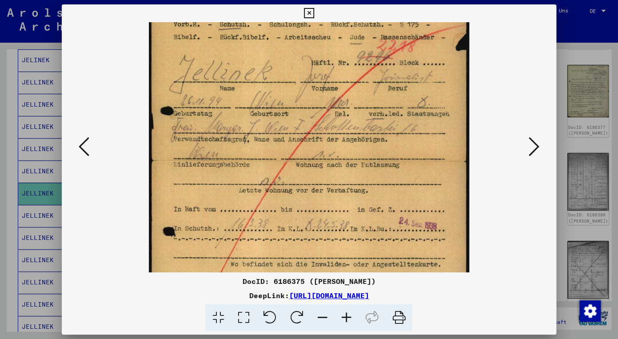
click at [345, 315] on icon at bounding box center [346, 317] width 24 height 27
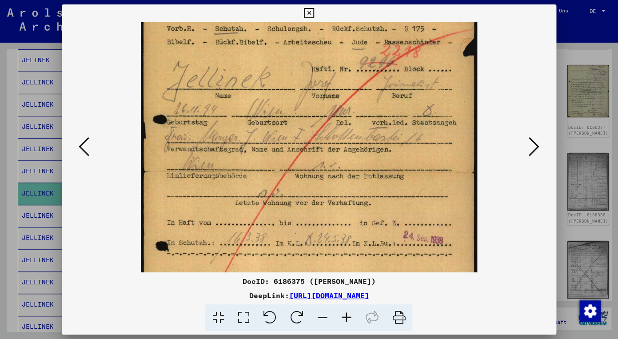
click at [345, 315] on icon at bounding box center [346, 317] width 24 height 27
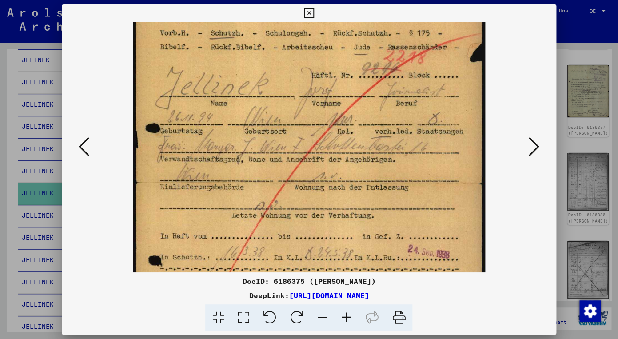
click at [345, 315] on icon at bounding box center [346, 317] width 24 height 27
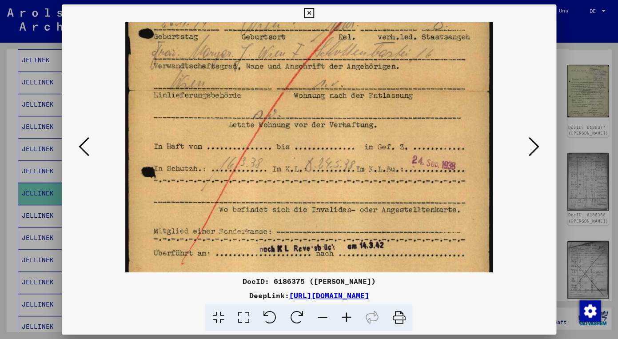
scroll to position [189, 0]
drag, startPoint x: 195, startPoint y: 195, endPoint x: 191, endPoint y: 92, distance: 103.6
click at [191, 92] on img at bounding box center [309, 91] width 368 height 517
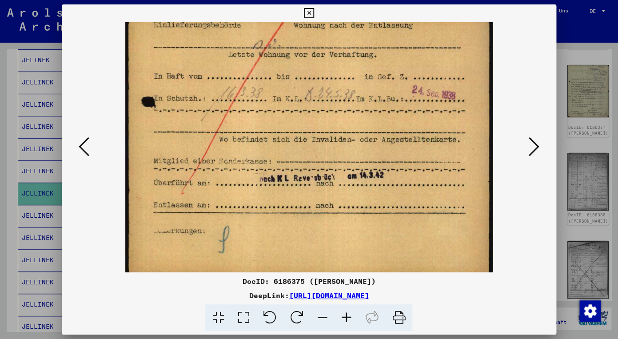
scroll to position [258, 0]
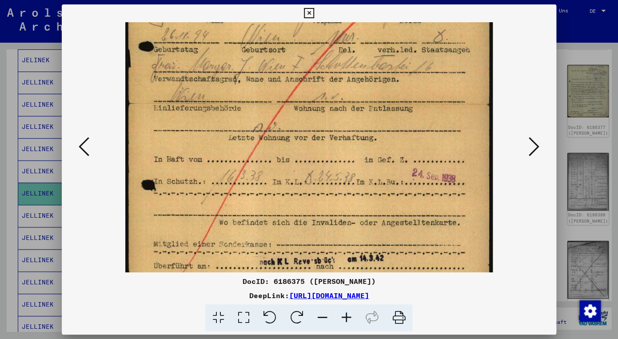
drag, startPoint x: 193, startPoint y: 197, endPoint x: 192, endPoint y: 210, distance: 12.9
click at [192, 210] on img at bounding box center [309, 104] width 368 height 517
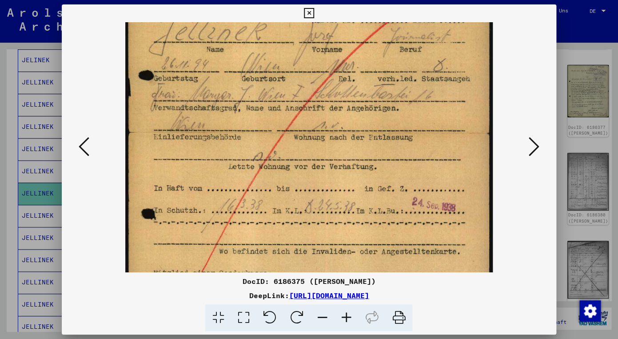
scroll to position [147, 0]
drag, startPoint x: 199, startPoint y: 78, endPoint x: 199, endPoint y: 107, distance: 28.9
click at [199, 107] on img at bounding box center [309, 133] width 368 height 517
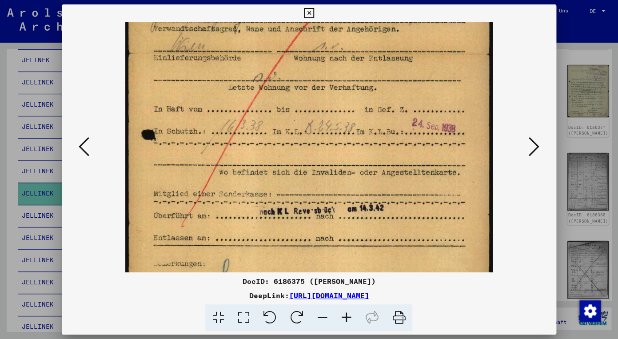
scroll to position [227, 0]
drag, startPoint x: 188, startPoint y: 171, endPoint x: 182, endPoint y: 92, distance: 79.3
click at [182, 92] on img at bounding box center [309, 54] width 368 height 517
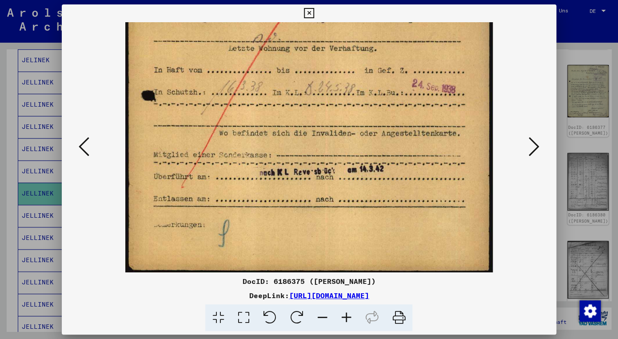
scroll to position [267, 0]
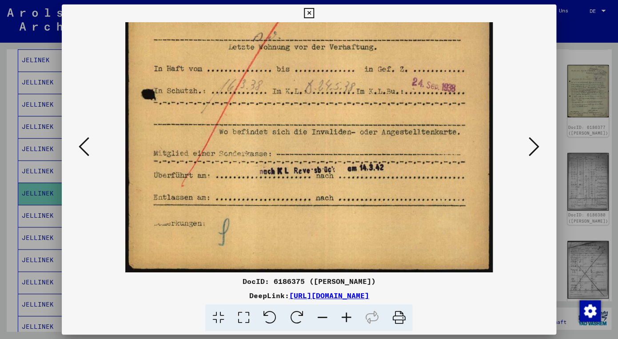
drag, startPoint x: 186, startPoint y: 177, endPoint x: 176, endPoint y: 120, distance: 57.3
click at [176, 120] on img at bounding box center [309, 14] width 368 height 517
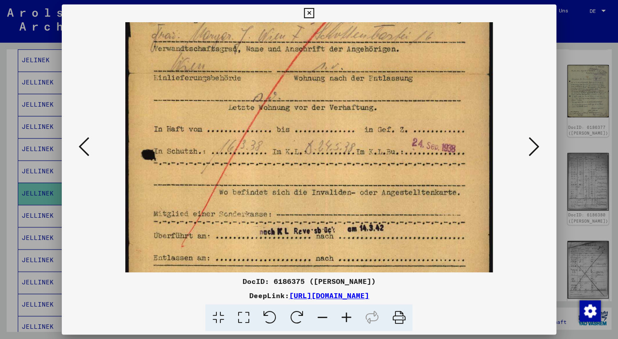
scroll to position [205, 0]
drag, startPoint x: 187, startPoint y: 88, endPoint x: 190, endPoint y: 149, distance: 61.4
click at [190, 149] on img at bounding box center [309, 75] width 368 height 517
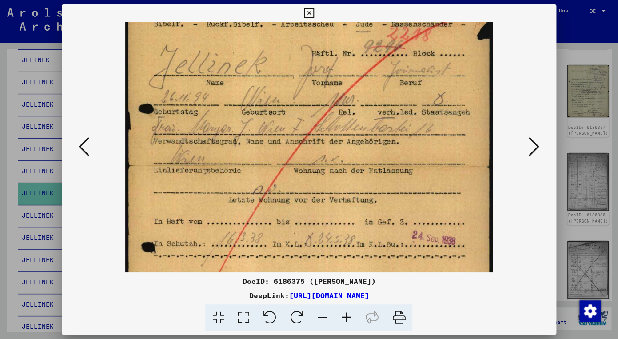
scroll to position [106, 0]
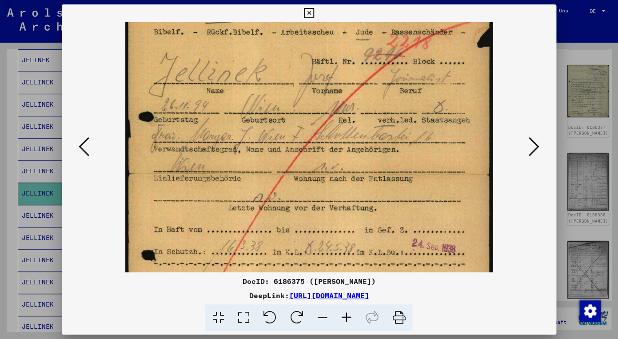
drag, startPoint x: 274, startPoint y: 72, endPoint x: 272, endPoint y: 171, distance: 99.5
click at [272, 171] on img at bounding box center [309, 174] width 368 height 517
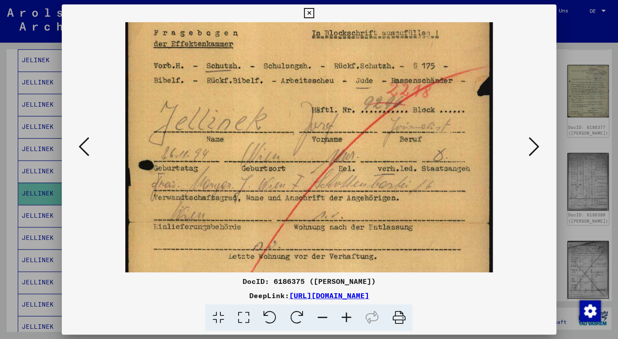
scroll to position [56, 0]
drag, startPoint x: 278, startPoint y: 64, endPoint x: 272, endPoint y: 125, distance: 61.6
click at [272, 125] on img at bounding box center [309, 224] width 368 height 517
click at [534, 146] on icon at bounding box center [534, 146] width 11 height 21
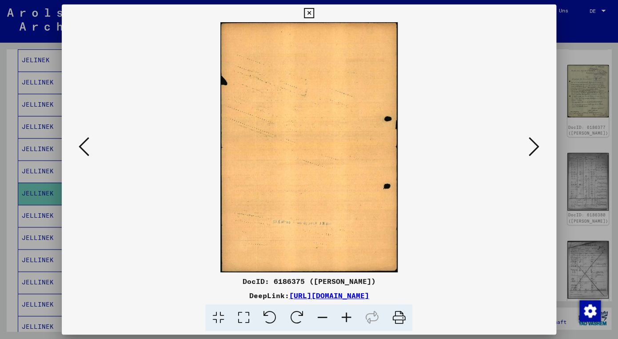
click at [534, 146] on icon at bounding box center [534, 146] width 11 height 21
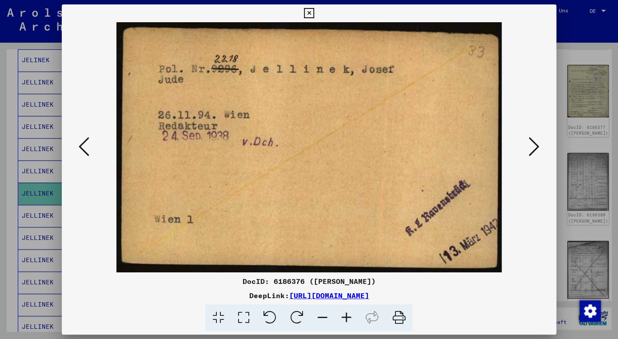
click at [80, 144] on icon at bounding box center [84, 146] width 11 height 21
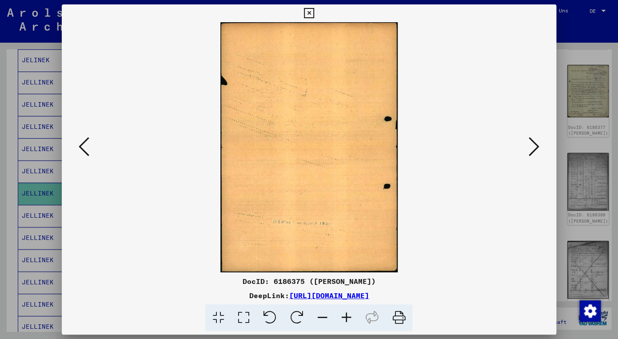
click at [79, 144] on icon at bounding box center [84, 146] width 11 height 21
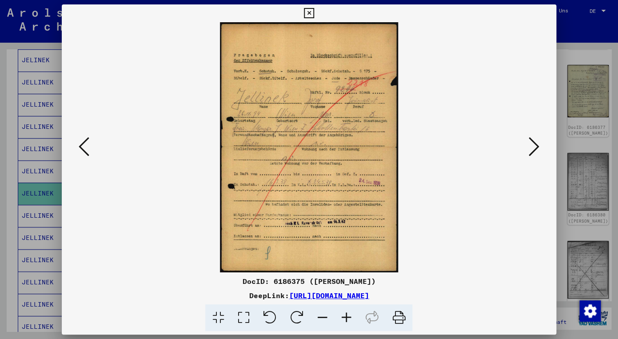
click at [344, 315] on icon at bounding box center [346, 317] width 24 height 27
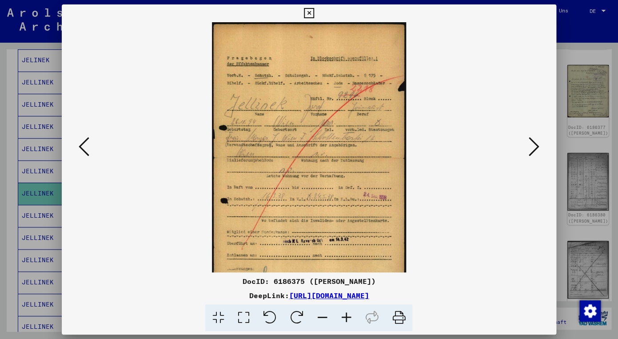
click at [344, 315] on icon at bounding box center [346, 317] width 24 height 27
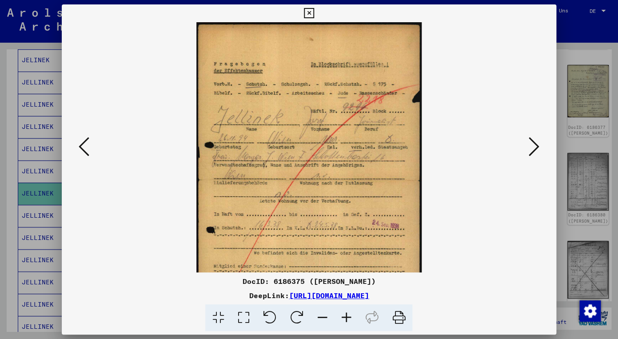
click at [344, 315] on icon at bounding box center [346, 317] width 24 height 27
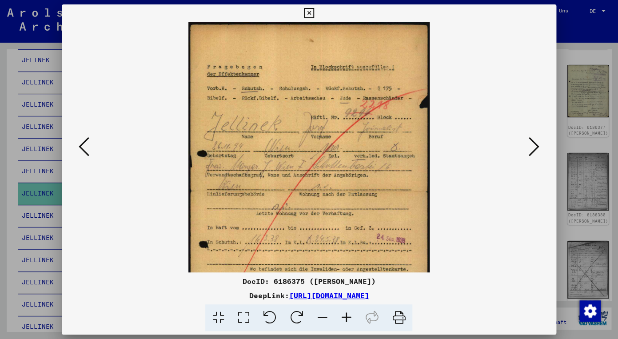
click at [344, 315] on icon at bounding box center [346, 317] width 24 height 27
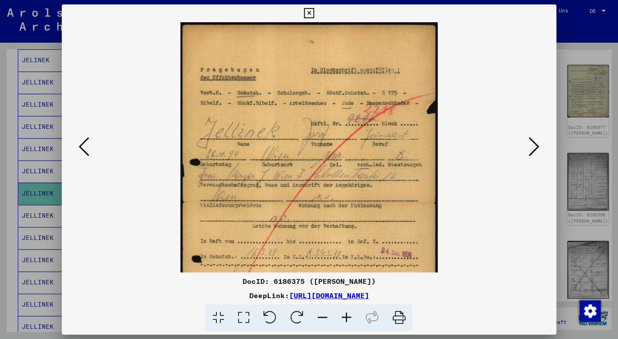
click at [344, 315] on icon at bounding box center [346, 317] width 24 height 27
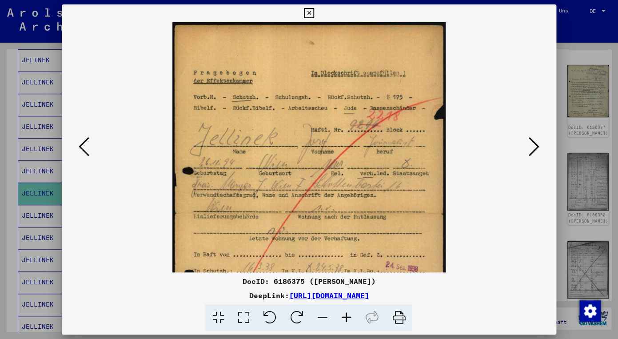
click at [344, 315] on icon at bounding box center [346, 317] width 24 height 27
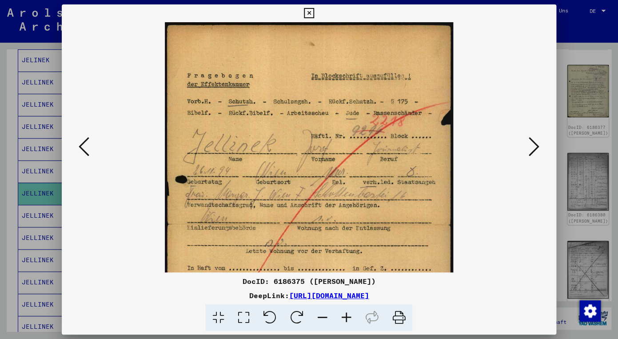
click at [344, 315] on icon at bounding box center [346, 317] width 24 height 27
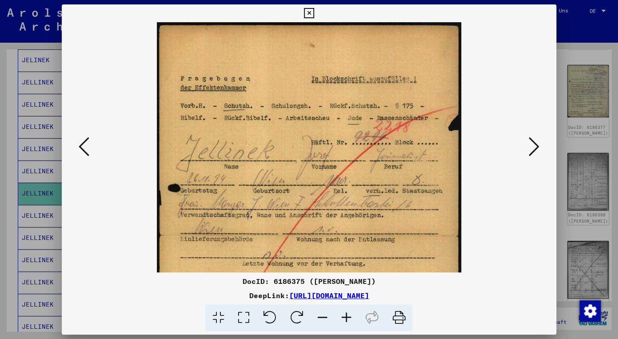
click at [344, 315] on icon at bounding box center [346, 317] width 24 height 27
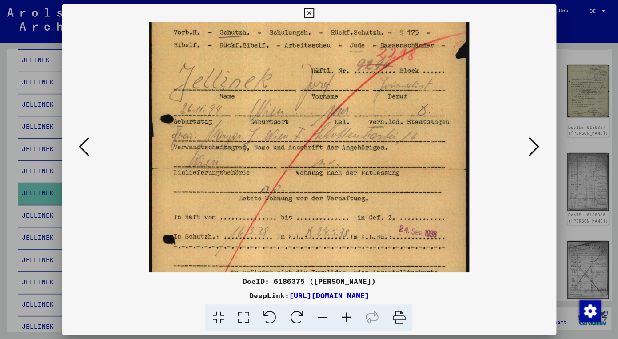
scroll to position [77, 0]
drag, startPoint x: 220, startPoint y: 179, endPoint x: 207, endPoint y: 102, distance: 78.5
click at [207, 102] on img at bounding box center [309, 170] width 320 height 450
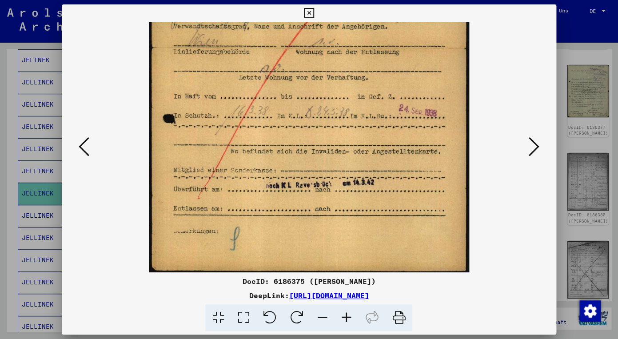
scroll to position [200, 0]
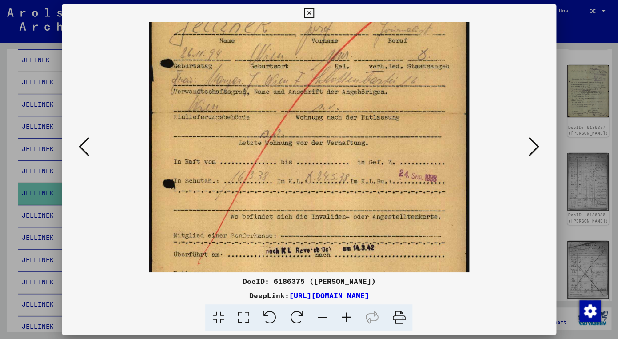
drag, startPoint x: 215, startPoint y: 201, endPoint x: 204, endPoint y: 144, distance: 57.9
click at [204, 145] on img at bounding box center [309, 114] width 320 height 450
click at [84, 144] on icon at bounding box center [84, 146] width 11 height 21
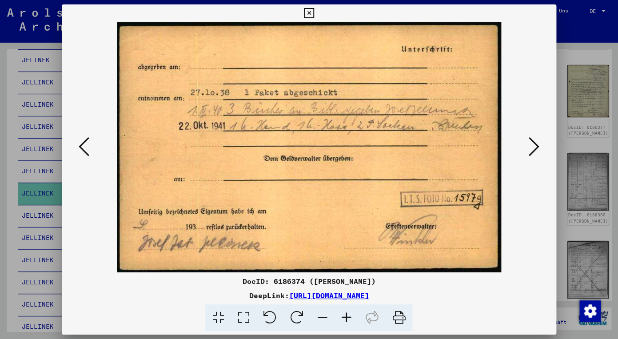
click at [84, 144] on icon at bounding box center [84, 146] width 11 height 21
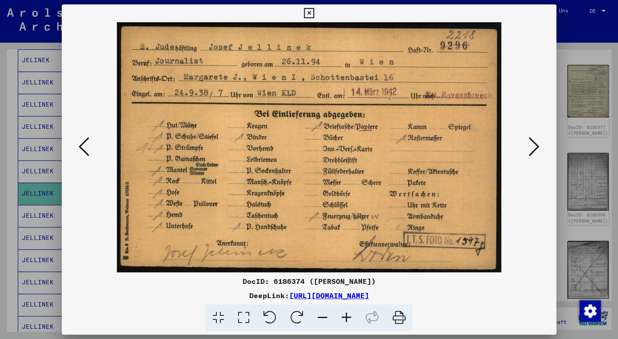
click at [84, 144] on icon at bounding box center [84, 146] width 11 height 21
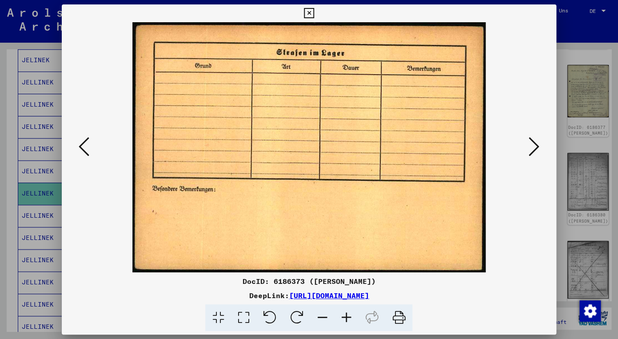
click at [84, 144] on icon at bounding box center [84, 146] width 11 height 21
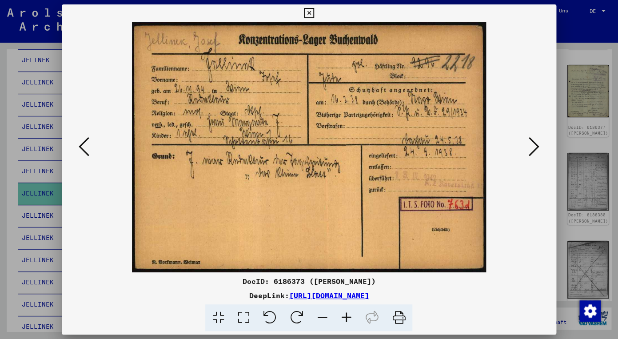
click at [84, 144] on icon at bounding box center [84, 146] width 11 height 21
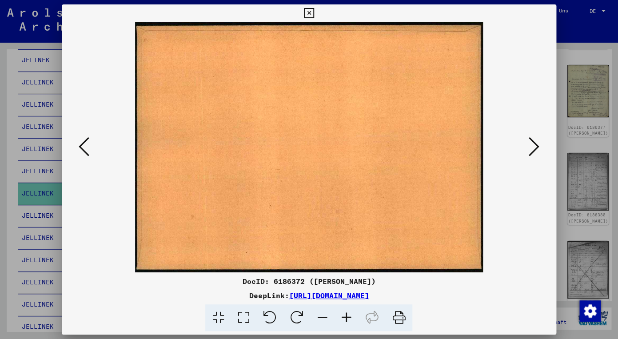
click at [84, 144] on icon at bounding box center [84, 146] width 11 height 21
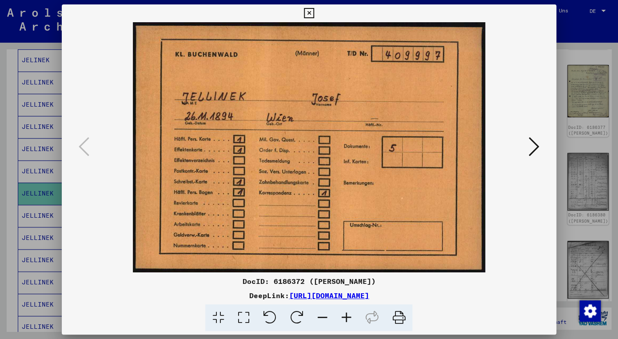
click at [533, 147] on icon at bounding box center [534, 146] width 11 height 21
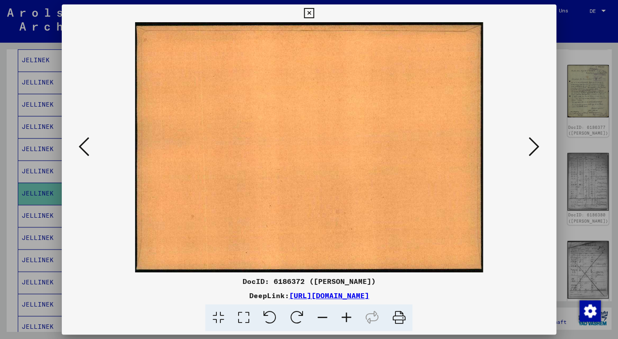
click at [533, 147] on icon at bounding box center [534, 146] width 11 height 21
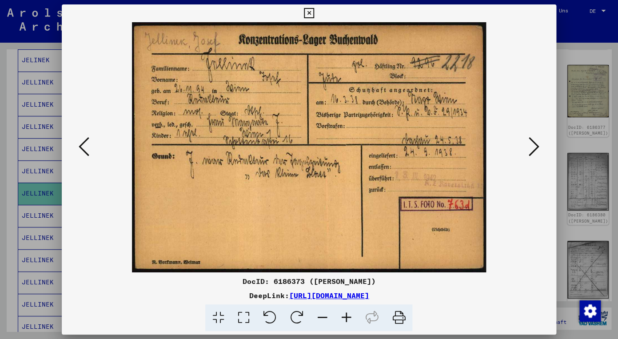
click at [345, 314] on icon at bounding box center [346, 317] width 24 height 27
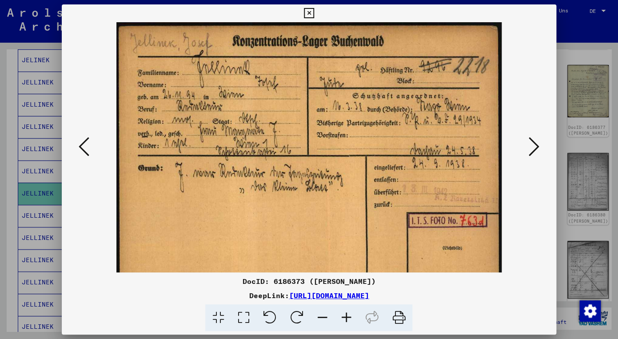
click at [345, 314] on icon at bounding box center [346, 317] width 24 height 27
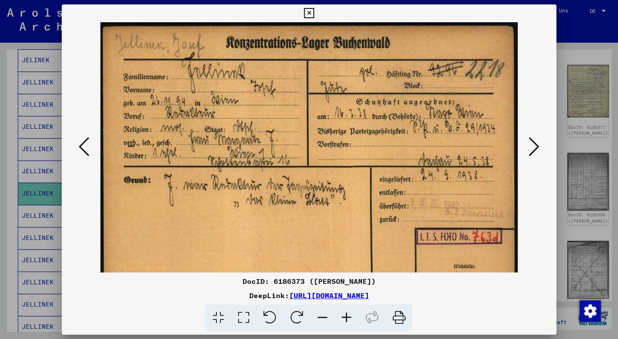
click at [345, 314] on icon at bounding box center [346, 317] width 24 height 27
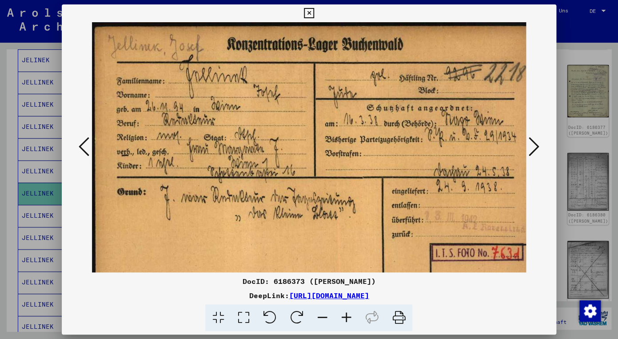
click at [345, 314] on icon at bounding box center [346, 317] width 24 height 27
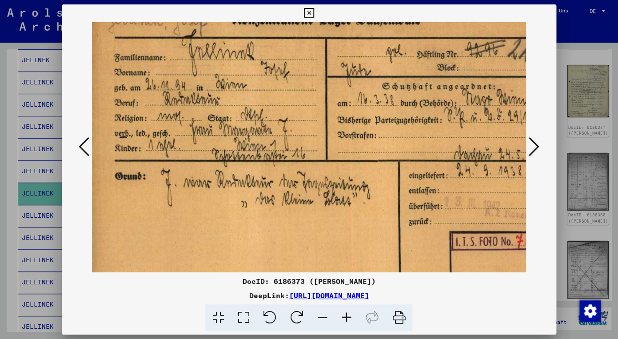
scroll to position [28, 1]
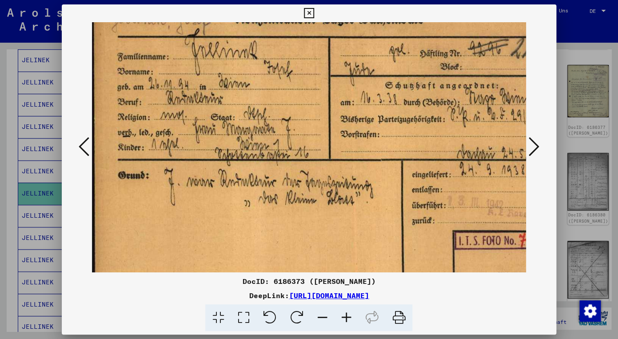
drag, startPoint x: 310, startPoint y: 113, endPoint x: 309, endPoint y: 84, distance: 28.4
click at [309, 84] on img at bounding box center [331, 163] width 480 height 339
click at [343, 314] on icon at bounding box center [346, 317] width 24 height 27
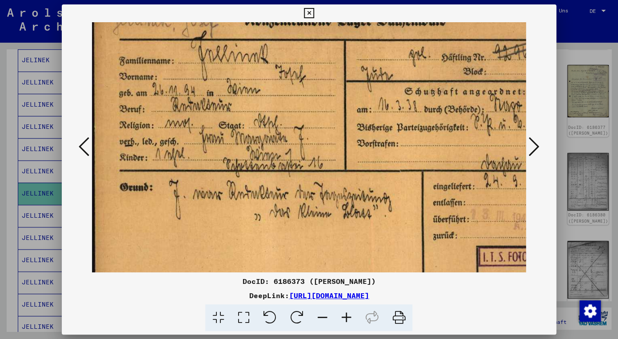
click at [343, 314] on icon at bounding box center [346, 317] width 24 height 27
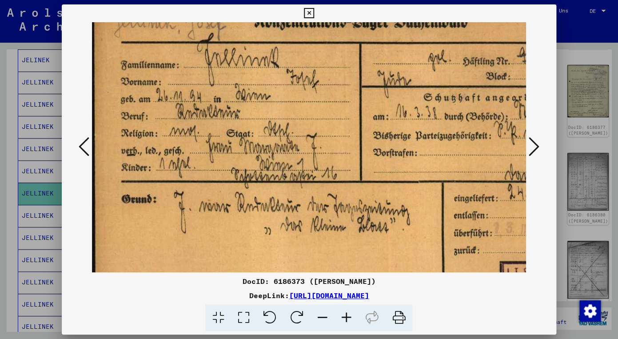
click at [343, 314] on icon at bounding box center [346, 317] width 24 height 27
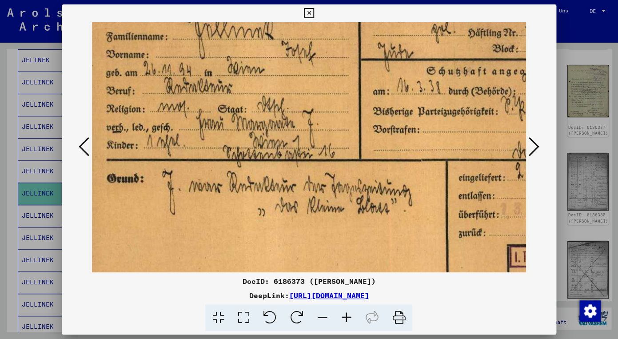
scroll to position [61, 17]
drag, startPoint x: 188, startPoint y: 162, endPoint x: 171, endPoint y: 129, distance: 36.4
click at [172, 129] on img at bounding box center [362, 164] width 574 height 406
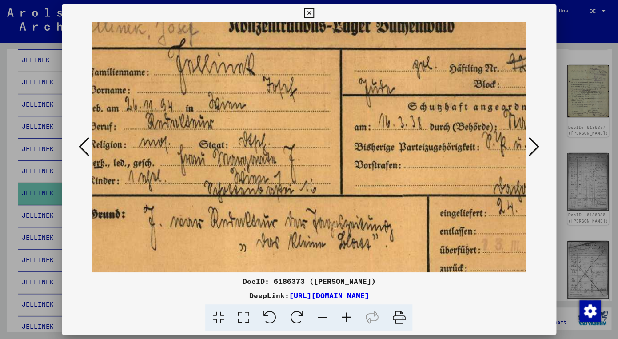
scroll to position [25, 35]
drag, startPoint x: 385, startPoint y: 106, endPoint x: 294, endPoint y: 141, distance: 97.7
click at [294, 141] on img at bounding box center [344, 200] width 574 height 406
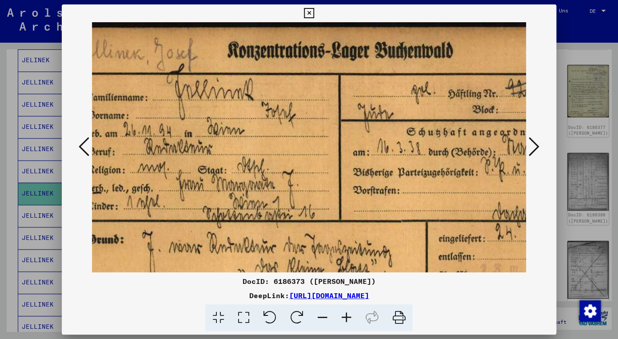
scroll to position [0, 38]
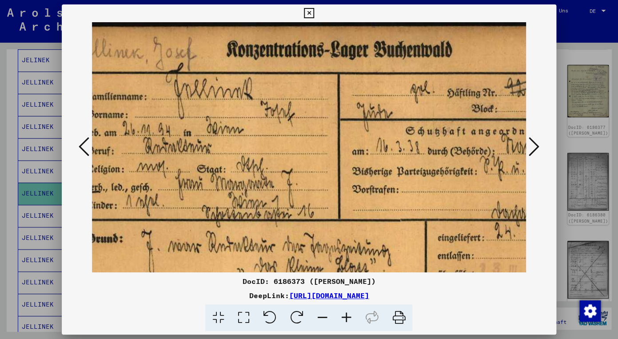
drag, startPoint x: 310, startPoint y: 80, endPoint x: 306, endPoint y: 179, distance: 99.6
click at [306, 179] on img at bounding box center [341, 224] width 574 height 406
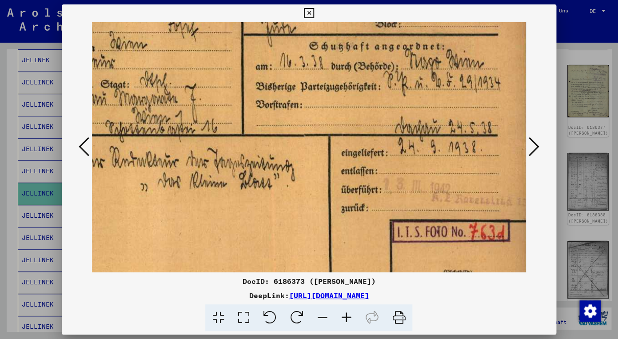
scroll to position [82, 135]
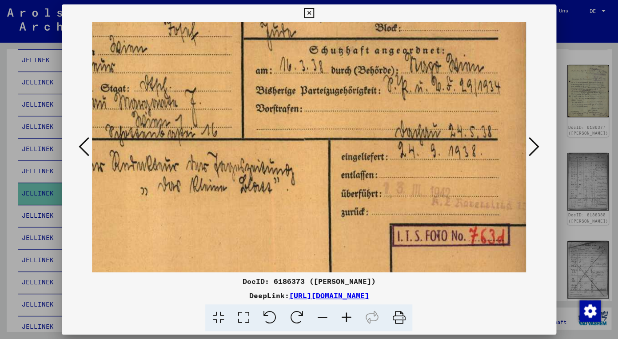
drag, startPoint x: 330, startPoint y: 207, endPoint x: 193, endPoint y: 127, distance: 158.3
click at [193, 127] on img at bounding box center [244, 143] width 574 height 406
click at [533, 146] on icon at bounding box center [534, 146] width 11 height 21
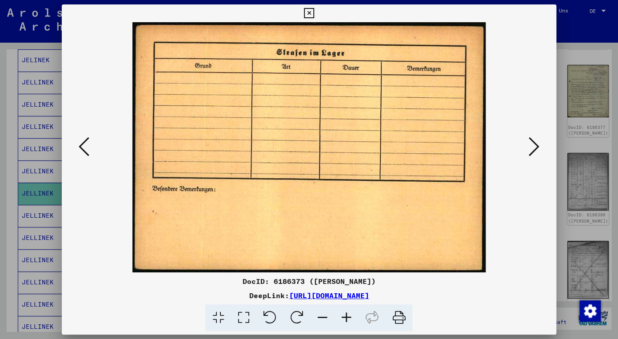
click at [533, 146] on icon at bounding box center [534, 146] width 11 height 21
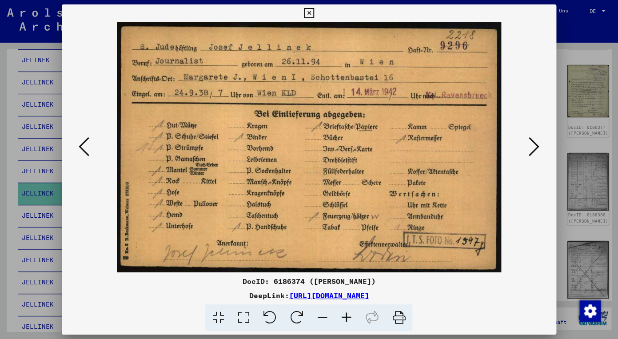
click at [531, 145] on icon at bounding box center [534, 146] width 11 height 21
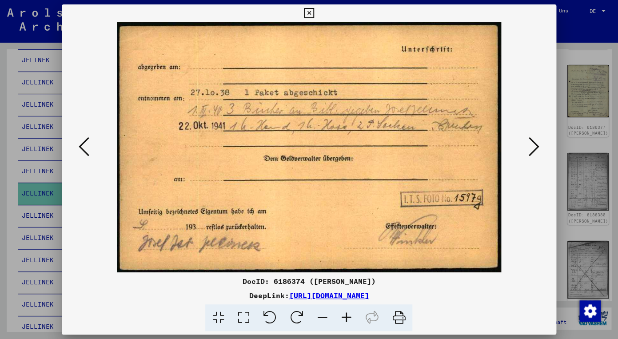
click at [531, 146] on icon at bounding box center [534, 146] width 11 height 21
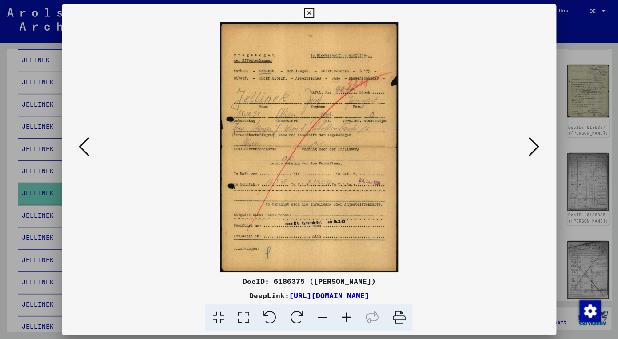
click at [531, 146] on icon at bounding box center [534, 146] width 11 height 21
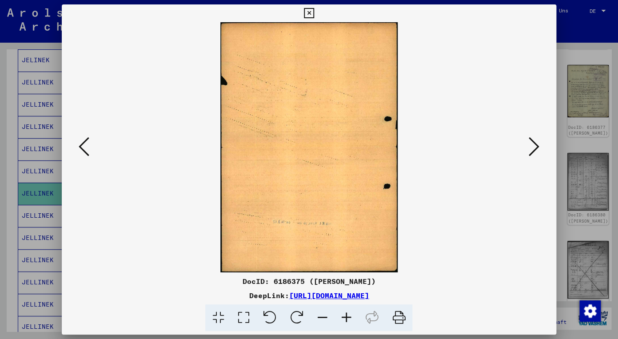
click at [531, 146] on icon at bounding box center [534, 146] width 11 height 21
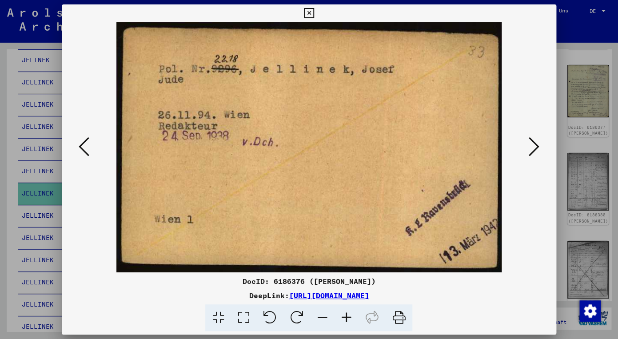
click at [531, 144] on icon at bounding box center [534, 146] width 11 height 21
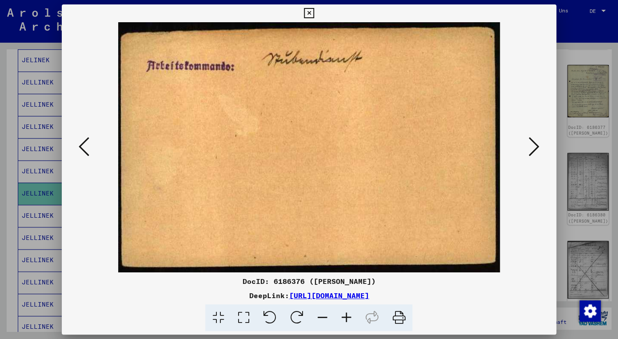
click at [346, 318] on icon at bounding box center [346, 317] width 24 height 27
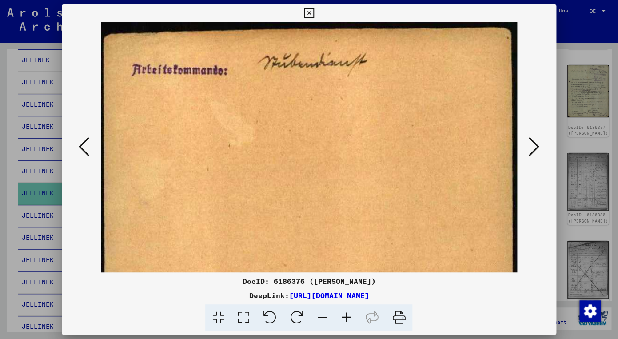
click at [530, 147] on icon at bounding box center [534, 146] width 11 height 21
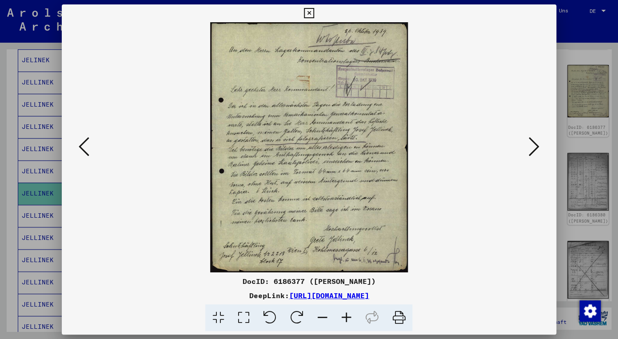
click at [346, 316] on icon at bounding box center [346, 317] width 24 height 27
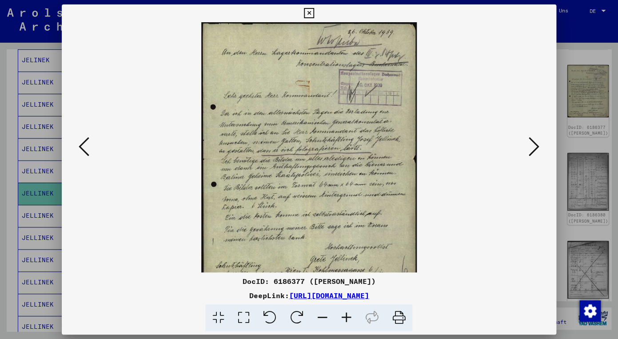
click at [346, 316] on icon at bounding box center [346, 317] width 24 height 27
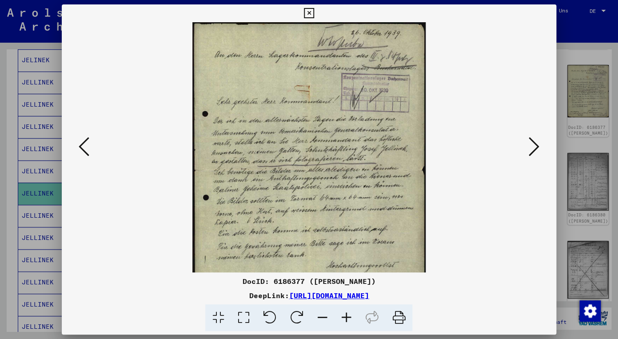
click at [346, 316] on icon at bounding box center [346, 317] width 24 height 27
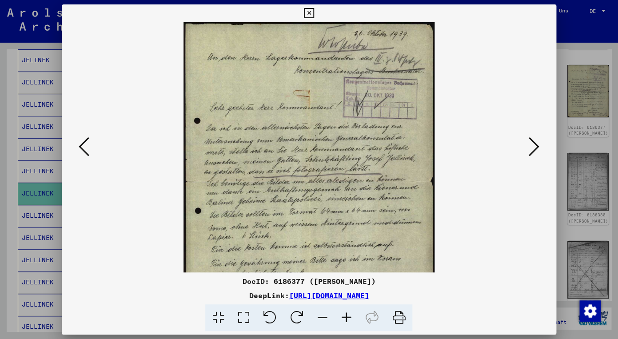
click at [346, 316] on icon at bounding box center [346, 317] width 24 height 27
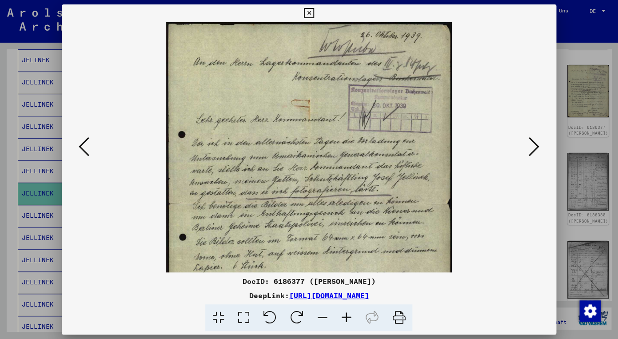
click at [346, 316] on icon at bounding box center [346, 317] width 24 height 27
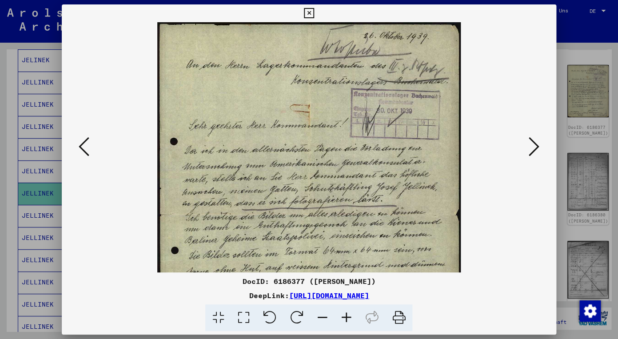
click at [346, 316] on icon at bounding box center [346, 317] width 24 height 27
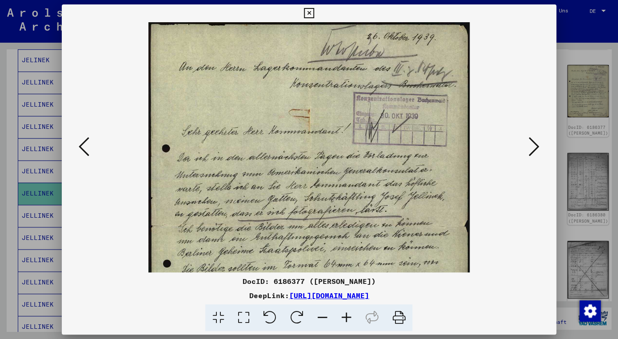
click at [346, 316] on icon at bounding box center [346, 317] width 24 height 27
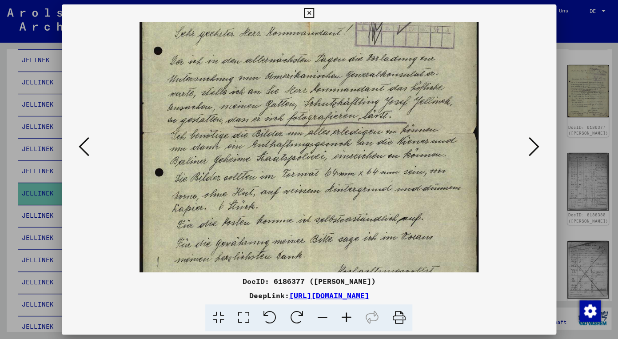
scroll to position [105, 0]
drag, startPoint x: 242, startPoint y: 187, endPoint x: 219, endPoint y: 83, distance: 107.2
click at [219, 83] on img at bounding box center [308, 131] width 339 height 428
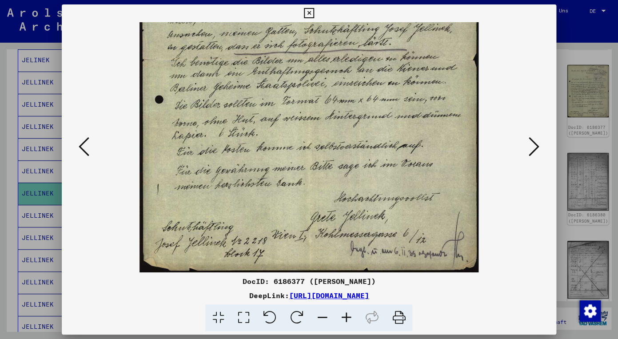
scroll to position [178, 0]
drag, startPoint x: 231, startPoint y: 199, endPoint x: 226, endPoint y: 126, distance: 73.0
click at [226, 126] on img at bounding box center [308, 59] width 339 height 428
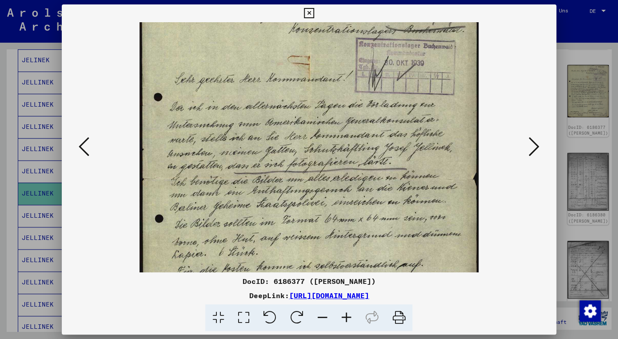
scroll to position [50, 0]
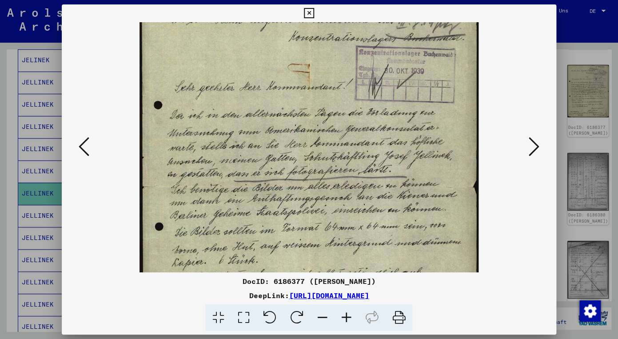
drag, startPoint x: 259, startPoint y: 88, endPoint x: 267, endPoint y: 215, distance: 127.8
click at [267, 215] on img at bounding box center [308, 186] width 339 height 428
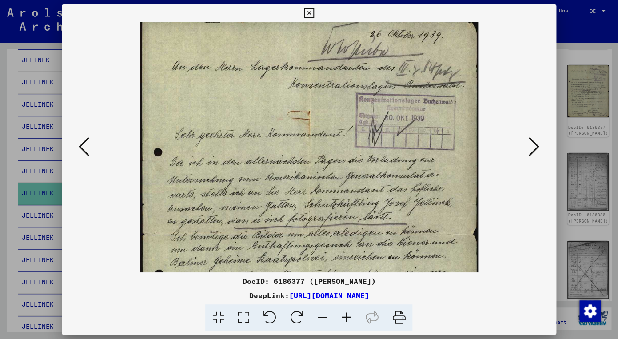
scroll to position [0, 0]
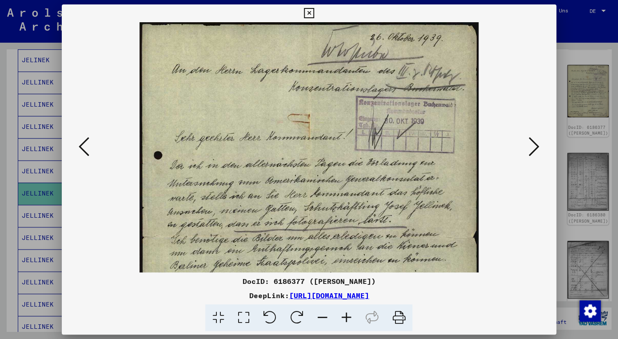
drag, startPoint x: 358, startPoint y: 100, endPoint x: 358, endPoint y: 163, distance: 62.2
click at [358, 163] on img at bounding box center [308, 236] width 339 height 428
click at [345, 314] on icon at bounding box center [346, 317] width 24 height 27
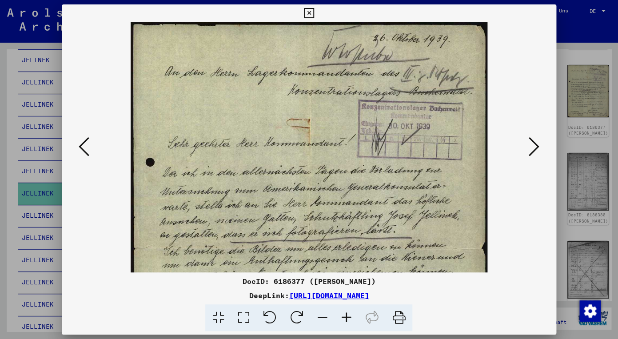
click at [345, 314] on icon at bounding box center [346, 317] width 24 height 27
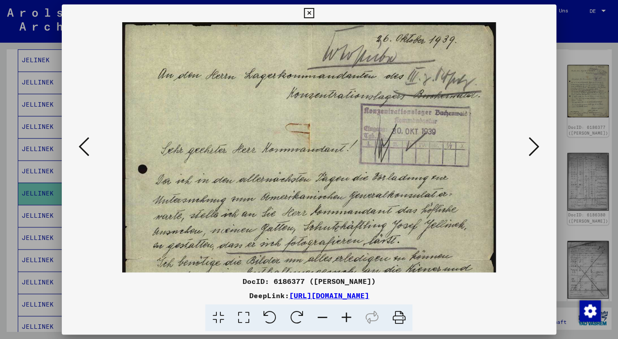
click at [345, 314] on icon at bounding box center [346, 317] width 24 height 27
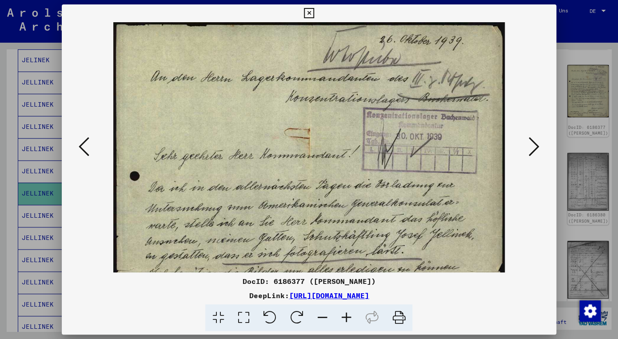
click at [345, 314] on icon at bounding box center [346, 317] width 24 height 27
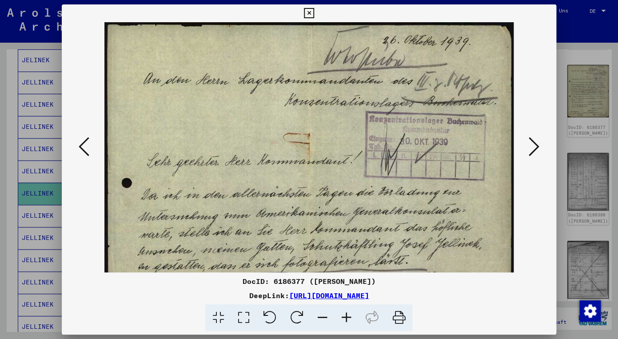
click at [345, 314] on icon at bounding box center [346, 317] width 24 height 27
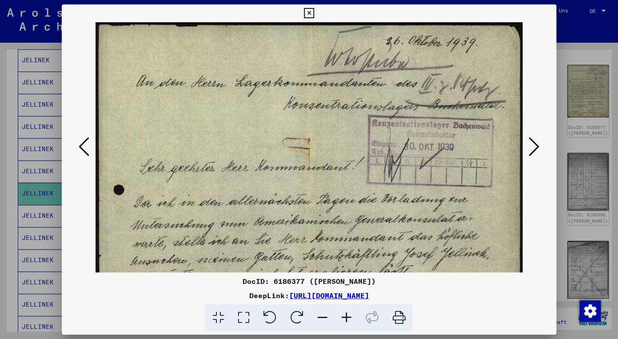
click at [345, 314] on icon at bounding box center [346, 317] width 24 height 27
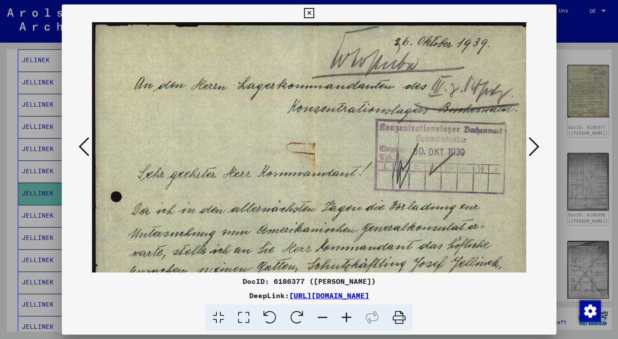
click at [345, 314] on icon at bounding box center [346, 317] width 24 height 27
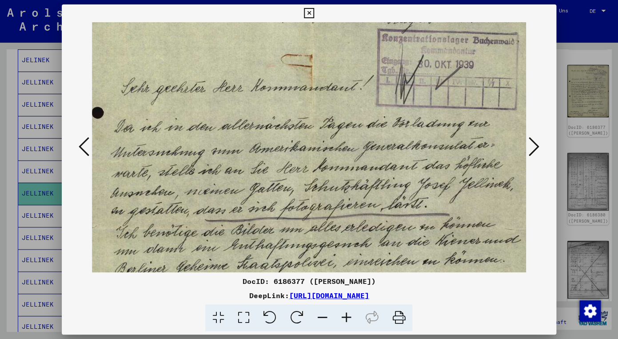
drag, startPoint x: 256, startPoint y: 181, endPoint x: 236, endPoint y: 84, distance: 99.0
click at [236, 84] on img at bounding box center [311, 226] width 479 height 605
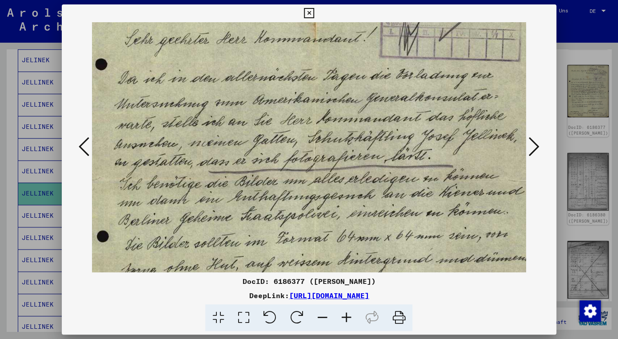
drag, startPoint x: 223, startPoint y: 182, endPoint x: 227, endPoint y: 132, distance: 49.5
click at [227, 132] on img at bounding box center [314, 178] width 479 height 605
